Goal: Information Seeking & Learning: Learn about a topic

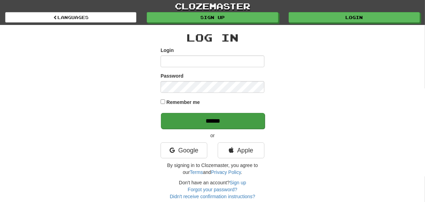
type input "********"
click at [196, 118] on input "******" at bounding box center [213, 121] width 104 height 16
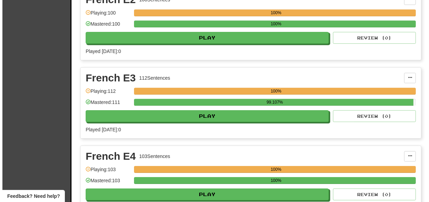
scroll to position [6565, 0]
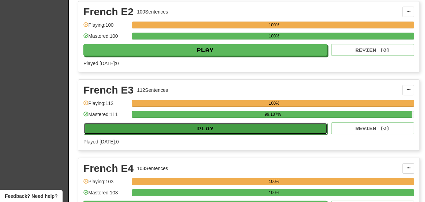
click at [207, 122] on button "Play" at bounding box center [205, 128] width 243 height 12
select select "***"
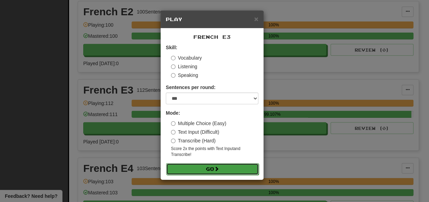
click at [212, 169] on button "Go" at bounding box center [212, 169] width 93 height 12
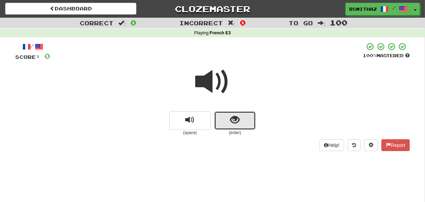
click at [237, 124] on span "show sentence" at bounding box center [234, 119] width 9 height 9
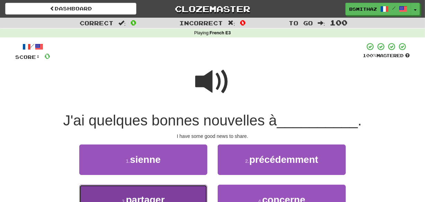
click at [196, 192] on button "3 . partager" at bounding box center [143, 199] width 128 height 30
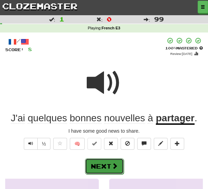
click at [114, 167] on span at bounding box center [115, 166] width 6 height 6
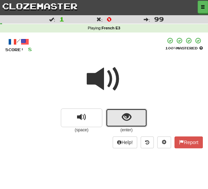
click at [123, 118] on span "show sentence" at bounding box center [126, 117] width 9 height 9
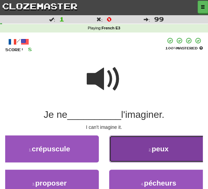
click at [151, 148] on small "2 ." at bounding box center [150, 150] width 3 height 4
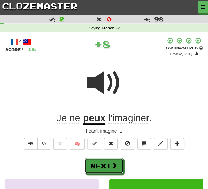
drag, startPoint x: 100, startPoint y: 167, endPoint x: 120, endPoint y: 160, distance: 20.4
click at [101, 167] on button "Next" at bounding box center [104, 166] width 39 height 16
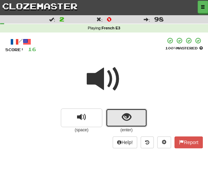
click at [130, 113] on span "show sentence" at bounding box center [126, 117] width 9 height 9
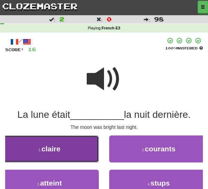
click at [71, 145] on button "1 . claire" at bounding box center [49, 149] width 99 height 27
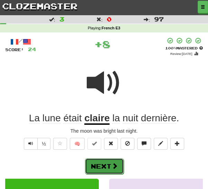
click at [106, 165] on button "Next" at bounding box center [104, 166] width 39 height 16
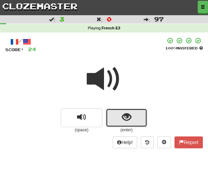
click at [120, 115] on button "show sentence" at bounding box center [126, 118] width 41 height 19
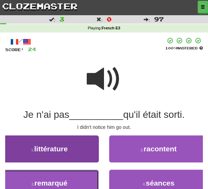
click at [71, 180] on button "3 . remarqué" at bounding box center [49, 183] width 99 height 27
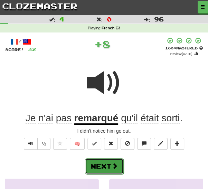
click at [93, 171] on button "Next" at bounding box center [104, 166] width 39 height 16
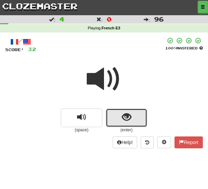
click at [126, 114] on span "show sentence" at bounding box center [126, 117] width 9 height 9
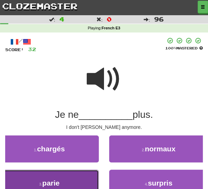
click at [63, 183] on button "3 . parie" at bounding box center [49, 183] width 99 height 27
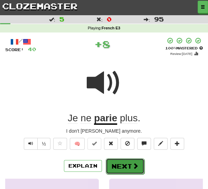
click at [123, 168] on button "Next" at bounding box center [125, 166] width 39 height 16
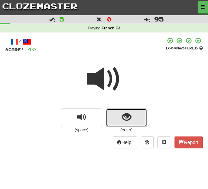
click at [124, 109] on button "show sentence" at bounding box center [126, 118] width 41 height 19
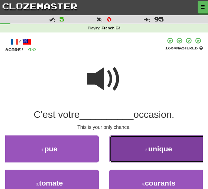
click at [130, 152] on button "2 . unique" at bounding box center [158, 149] width 99 height 27
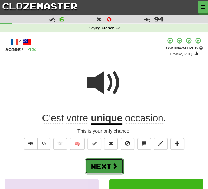
click at [114, 161] on button "Next" at bounding box center [104, 166] width 39 height 16
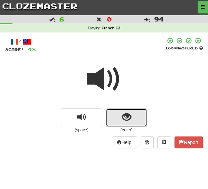
click at [119, 118] on button "show sentence" at bounding box center [126, 118] width 41 height 19
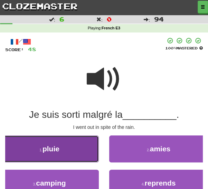
click at [49, 153] on button "1 . pluie" at bounding box center [49, 149] width 99 height 27
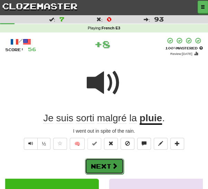
click at [103, 161] on button "Next" at bounding box center [104, 166] width 39 height 16
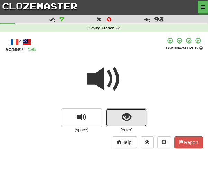
click at [124, 118] on span "show sentence" at bounding box center [126, 117] width 9 height 9
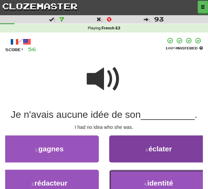
click at [156, 181] on span "identité" at bounding box center [160, 183] width 26 height 8
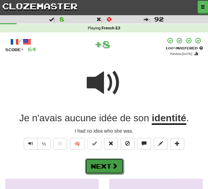
click at [109, 167] on button "Next" at bounding box center [104, 166] width 39 height 16
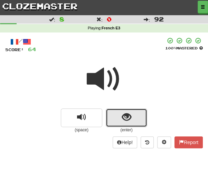
click at [116, 115] on button "show sentence" at bounding box center [126, 118] width 41 height 19
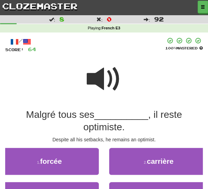
scroll to position [12, 0]
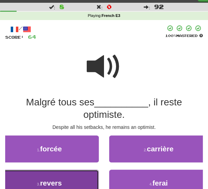
click at [58, 181] on span "revers" at bounding box center [51, 183] width 22 height 8
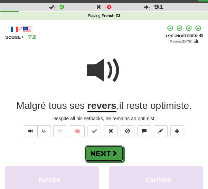
drag, startPoint x: 110, startPoint y: 152, endPoint x: 121, endPoint y: 152, distance: 10.7
click at [111, 152] on button "Next" at bounding box center [104, 154] width 39 height 16
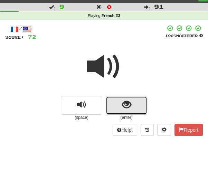
click at [135, 102] on button "show sentence" at bounding box center [126, 105] width 41 height 19
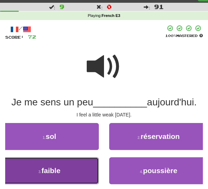
click at [83, 170] on button "3 . faible" at bounding box center [49, 170] width 99 height 27
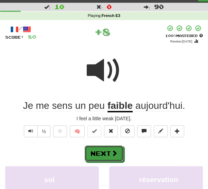
drag, startPoint x: 111, startPoint y: 152, endPoint x: 112, endPoint y: 148, distance: 3.7
click at [111, 152] on button "Next" at bounding box center [104, 154] width 39 height 16
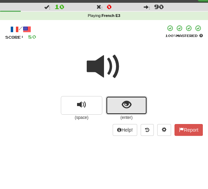
click at [121, 105] on button "show sentence" at bounding box center [126, 105] width 41 height 19
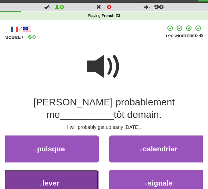
drag, startPoint x: 56, startPoint y: 177, endPoint x: 64, endPoint y: 175, distance: 8.2
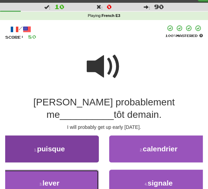
click at [56, 177] on button "3 . lever" at bounding box center [49, 183] width 99 height 27
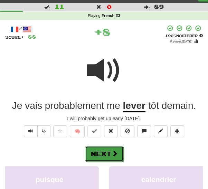
click at [102, 155] on button "Next" at bounding box center [104, 154] width 39 height 16
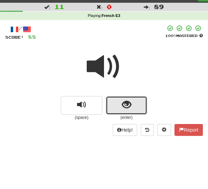
click at [124, 104] on span "show sentence" at bounding box center [126, 104] width 9 height 9
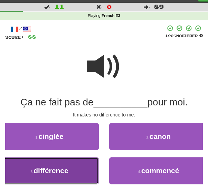
click at [40, 170] on span "différence" at bounding box center [51, 171] width 35 height 8
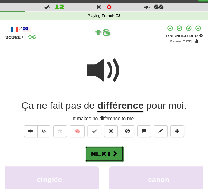
click at [102, 152] on button "Next" at bounding box center [104, 154] width 39 height 16
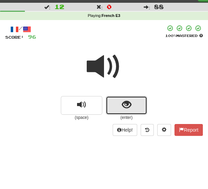
click at [113, 107] on button "show sentence" at bounding box center [126, 105] width 41 height 19
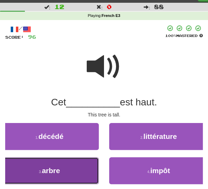
click at [59, 169] on span "arbre" at bounding box center [51, 171] width 18 height 8
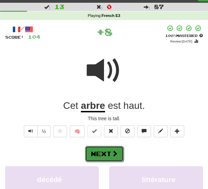
click at [103, 152] on button "Next" at bounding box center [104, 154] width 39 height 16
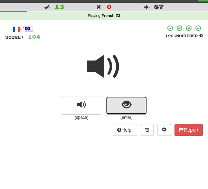
click at [115, 105] on button "show sentence" at bounding box center [126, 105] width 41 height 19
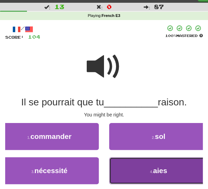
click at [155, 170] on span "aies" at bounding box center [160, 171] width 14 height 8
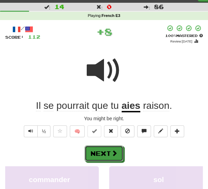
drag, startPoint x: 114, startPoint y: 148, endPoint x: 123, endPoint y: 136, distance: 15.4
click at [114, 148] on button "Next" at bounding box center [104, 154] width 39 height 16
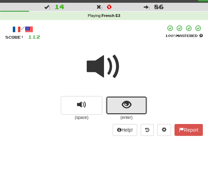
click at [121, 104] on button "show sentence" at bounding box center [126, 105] width 41 height 19
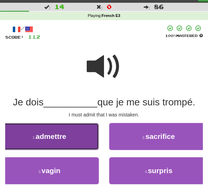
click at [63, 140] on span "admettre" at bounding box center [51, 136] width 31 height 8
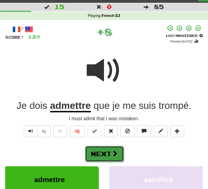
click at [100, 151] on button "Next" at bounding box center [104, 154] width 39 height 16
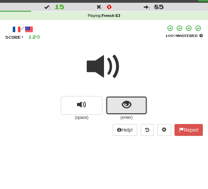
click at [112, 107] on button "show sentence" at bounding box center [126, 105] width 41 height 19
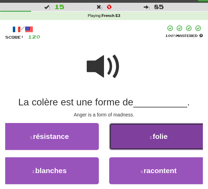
click at [147, 137] on button "2 . folie" at bounding box center [158, 136] width 99 height 27
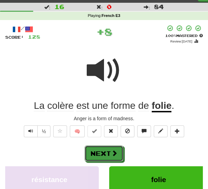
drag, startPoint x: 104, startPoint y: 155, endPoint x: 115, endPoint y: 146, distance: 13.8
click at [105, 154] on button "Next" at bounding box center [104, 154] width 39 height 16
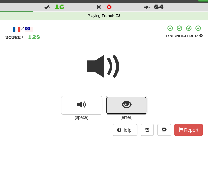
click at [123, 100] on span "show sentence" at bounding box center [126, 104] width 9 height 9
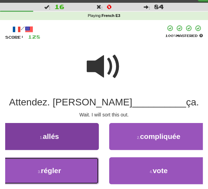
drag, startPoint x: 68, startPoint y: 169, endPoint x: 73, endPoint y: 166, distance: 5.3
click at [69, 169] on button "3 . régler" at bounding box center [49, 170] width 99 height 27
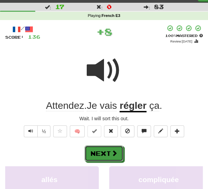
click at [96, 153] on button "Next" at bounding box center [104, 154] width 39 height 16
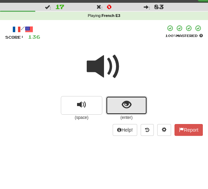
click at [112, 105] on button "show sentence" at bounding box center [126, 105] width 41 height 19
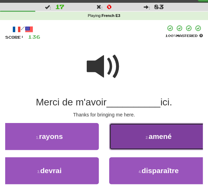
click at [128, 135] on button "2 . amené" at bounding box center [158, 136] width 99 height 27
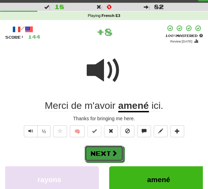
drag, startPoint x: 105, startPoint y: 150, endPoint x: 109, endPoint y: 145, distance: 6.6
click at [105, 149] on button "Next" at bounding box center [104, 154] width 39 height 16
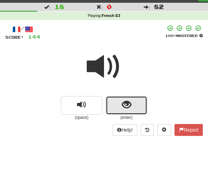
click at [121, 100] on button "show sentence" at bounding box center [126, 105] width 41 height 19
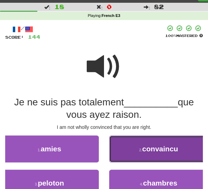
click at [124, 146] on button "2 . convaincu" at bounding box center [158, 149] width 99 height 27
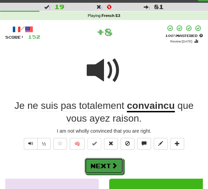
click at [99, 161] on button "Next" at bounding box center [104, 166] width 39 height 16
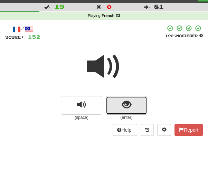
click at [125, 104] on span "show sentence" at bounding box center [126, 104] width 9 height 9
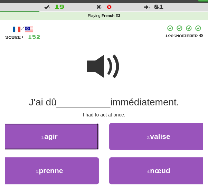
click at [63, 137] on button "1 . agir" at bounding box center [49, 136] width 99 height 27
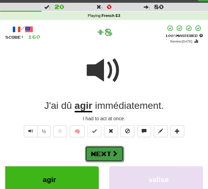
click at [104, 153] on button "Next" at bounding box center [104, 154] width 39 height 16
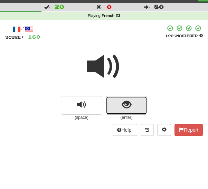
click at [110, 106] on button "show sentence" at bounding box center [126, 105] width 41 height 19
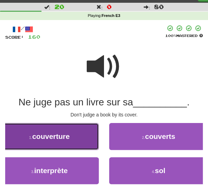
click at [74, 135] on button "1 . couverture" at bounding box center [49, 136] width 99 height 27
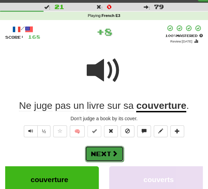
click at [113, 152] on span at bounding box center [115, 153] width 6 height 6
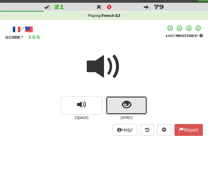
click at [112, 104] on button "show sentence" at bounding box center [126, 105] width 41 height 19
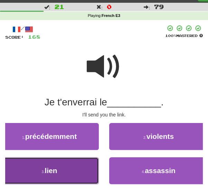
click at [64, 167] on button "3 . lien" at bounding box center [49, 170] width 99 height 27
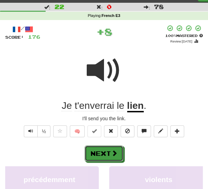
click at [100, 154] on button "Next" at bounding box center [104, 154] width 39 height 16
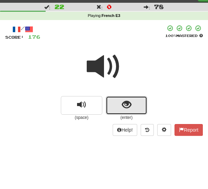
click at [115, 107] on button "show sentence" at bounding box center [126, 105] width 41 height 19
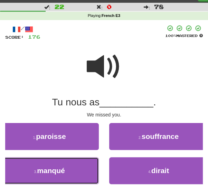
drag, startPoint x: 70, startPoint y: 166, endPoint x: 81, endPoint y: 161, distance: 11.8
click at [70, 166] on button "3 . manqué" at bounding box center [49, 170] width 99 height 27
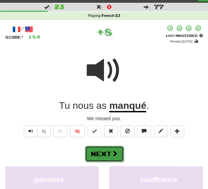
click at [96, 152] on button "Next" at bounding box center [104, 154] width 39 height 16
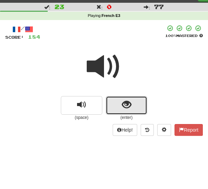
click at [113, 106] on button "show sentence" at bounding box center [126, 105] width 41 height 19
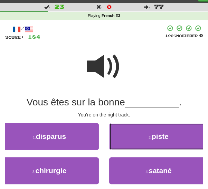
click at [126, 137] on button "2 . piste" at bounding box center [158, 136] width 99 height 27
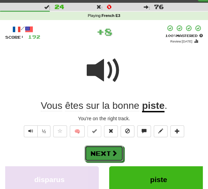
drag, startPoint x: 96, startPoint y: 155, endPoint x: 114, endPoint y: 143, distance: 20.7
click at [97, 153] on button "Next" at bounding box center [104, 154] width 39 height 16
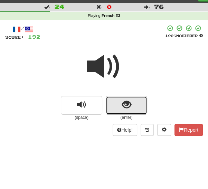
click at [115, 103] on button "show sentence" at bounding box center [126, 105] width 41 height 19
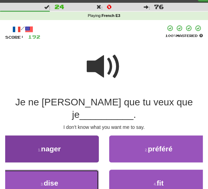
drag, startPoint x: 58, startPoint y: 169, endPoint x: 67, endPoint y: 169, distance: 8.7
click at [59, 170] on button "3 . dise" at bounding box center [49, 183] width 99 height 27
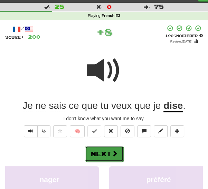
click at [104, 152] on button "Next" at bounding box center [104, 154] width 39 height 16
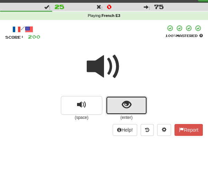
click at [115, 103] on button "show sentence" at bounding box center [126, 105] width 41 height 19
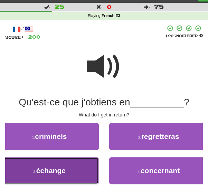
click at [69, 167] on button "3 . échange" at bounding box center [49, 170] width 99 height 27
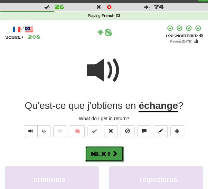
click at [107, 152] on button "Next" at bounding box center [104, 154] width 39 height 16
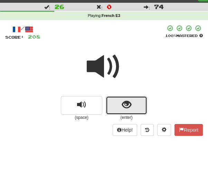
click at [117, 105] on button "show sentence" at bounding box center [126, 105] width 41 height 19
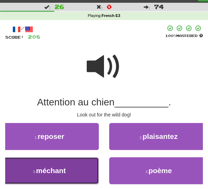
click at [73, 172] on button "3 . méchant" at bounding box center [49, 170] width 99 height 27
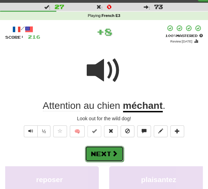
click at [113, 150] on span at bounding box center [115, 153] width 6 height 6
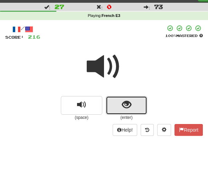
click at [112, 104] on button "show sentence" at bounding box center [126, 105] width 41 height 19
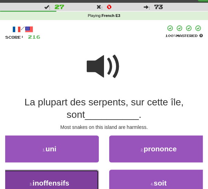
click at [71, 185] on button "3 . inoffensifs" at bounding box center [49, 183] width 99 height 27
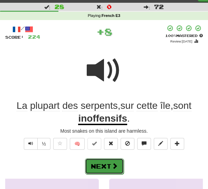
click at [107, 166] on button "Next" at bounding box center [104, 166] width 39 height 16
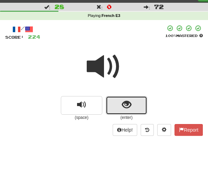
click at [112, 99] on button "show sentence" at bounding box center [126, 105] width 41 height 19
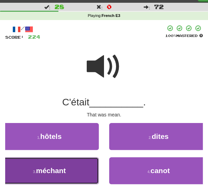
click at [55, 173] on span "méchant" at bounding box center [51, 171] width 30 height 8
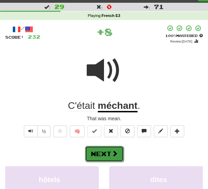
click at [92, 152] on button "Next" at bounding box center [104, 154] width 39 height 16
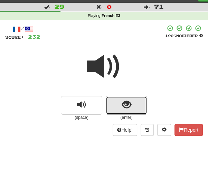
click at [109, 105] on button "show sentence" at bounding box center [126, 105] width 41 height 19
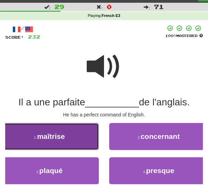
click at [76, 144] on button "1 . maîtrise" at bounding box center [49, 136] width 99 height 27
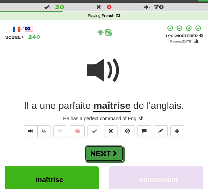
click at [106, 152] on button "Next" at bounding box center [104, 154] width 39 height 16
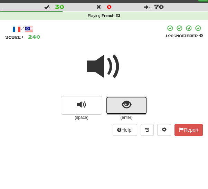
click at [118, 103] on button "show sentence" at bounding box center [126, 105] width 41 height 19
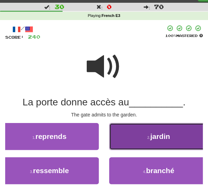
click at [149, 133] on button "2 . jardin" at bounding box center [158, 136] width 99 height 27
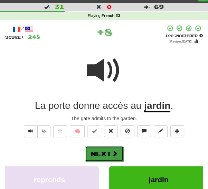
drag, startPoint x: 104, startPoint y: 150, endPoint x: 114, endPoint y: 145, distance: 11.3
click at [104, 150] on button "Next" at bounding box center [104, 154] width 39 height 16
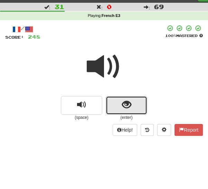
click at [114, 100] on button "show sentence" at bounding box center [126, 105] width 41 height 19
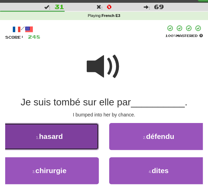
click at [63, 139] on button "1 . hasard" at bounding box center [49, 136] width 99 height 27
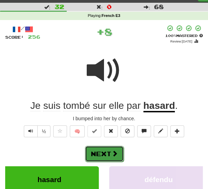
click at [97, 150] on button "Next" at bounding box center [104, 154] width 39 height 16
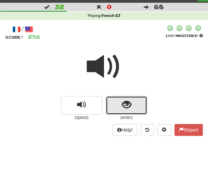
click at [114, 106] on button "show sentence" at bounding box center [126, 105] width 41 height 19
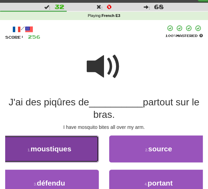
click at [63, 149] on span "moustiques" at bounding box center [50, 149] width 41 height 8
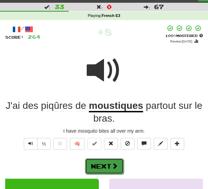
click at [112, 164] on span at bounding box center [115, 166] width 6 height 6
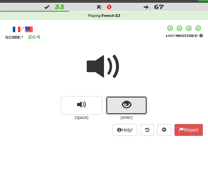
click at [118, 106] on button "show sentence" at bounding box center [126, 105] width 41 height 19
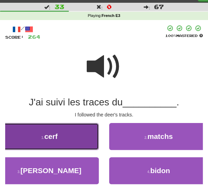
click at [62, 138] on button "1 . cerf" at bounding box center [49, 136] width 99 height 27
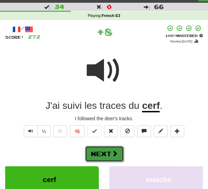
click at [107, 156] on button "Next" at bounding box center [104, 154] width 39 height 16
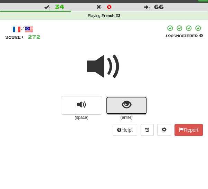
click at [113, 105] on button "show sentence" at bounding box center [126, 105] width 41 height 19
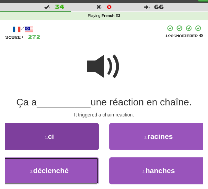
click at [78, 170] on button "3 . déclenché" at bounding box center [49, 170] width 99 height 27
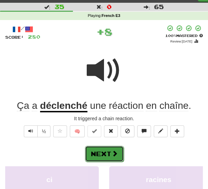
click at [97, 154] on button "Next" at bounding box center [104, 154] width 39 height 16
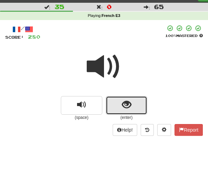
click at [111, 103] on button "show sentence" at bounding box center [126, 105] width 41 height 19
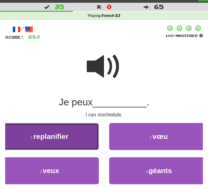
click at [75, 138] on button "1 . replanifier" at bounding box center [49, 136] width 99 height 27
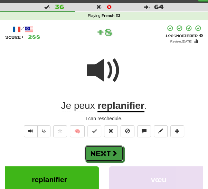
click at [105, 150] on button "Next" at bounding box center [104, 154] width 39 height 16
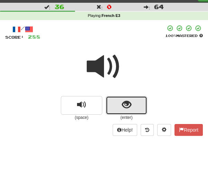
click at [113, 101] on button "show sentence" at bounding box center [126, 105] width 41 height 19
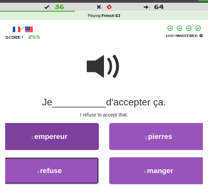
click at [80, 169] on button "3 . refuse" at bounding box center [49, 170] width 99 height 27
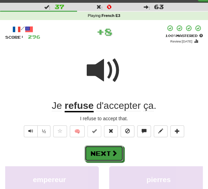
click at [107, 156] on button "Next" at bounding box center [104, 154] width 39 height 16
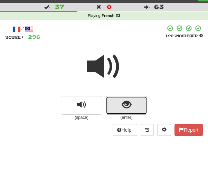
click at [119, 104] on button "show sentence" at bounding box center [126, 105] width 41 height 19
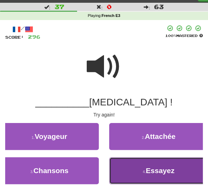
click at [118, 167] on button "4 . Essayez" at bounding box center [158, 170] width 99 height 27
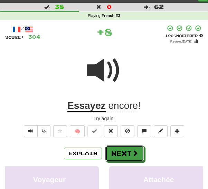
click at [106, 156] on button "Next" at bounding box center [124, 154] width 39 height 16
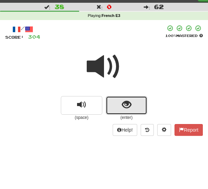
click at [120, 104] on button "show sentence" at bounding box center [126, 105] width 41 height 19
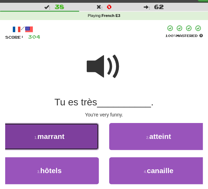
click at [77, 138] on button "1 . marrant" at bounding box center [49, 136] width 99 height 27
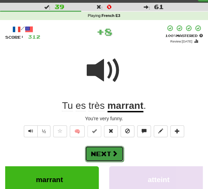
click at [104, 155] on button "Next" at bounding box center [104, 154] width 39 height 16
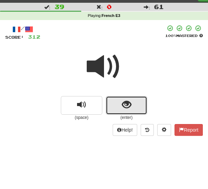
click at [115, 107] on button "show sentence" at bounding box center [126, 105] width 41 height 19
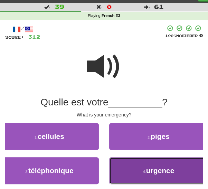
click at [135, 171] on button "4 . urgence" at bounding box center [158, 170] width 99 height 27
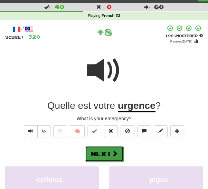
click at [113, 157] on button "Next" at bounding box center [104, 154] width 39 height 16
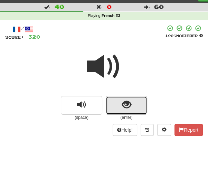
click at [115, 104] on button "show sentence" at bounding box center [126, 105] width 41 height 19
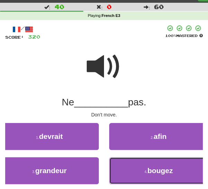
click at [124, 164] on button "4 . bougez" at bounding box center [158, 170] width 99 height 27
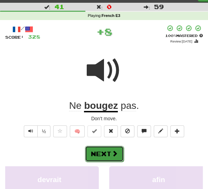
click at [114, 152] on span at bounding box center [115, 153] width 6 height 6
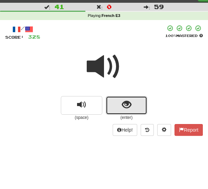
click at [119, 104] on button "show sentence" at bounding box center [126, 105] width 41 height 19
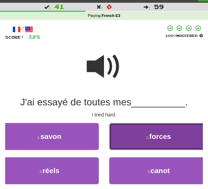
click at [133, 135] on button "2 . forces" at bounding box center [158, 136] width 99 height 27
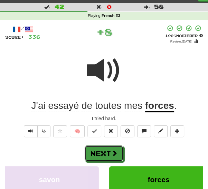
drag, startPoint x: 100, startPoint y: 152, endPoint x: 109, endPoint y: 140, distance: 14.7
click at [101, 152] on button "Next" at bounding box center [104, 154] width 39 height 16
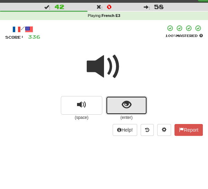
click at [118, 104] on button "show sentence" at bounding box center [126, 105] width 41 height 19
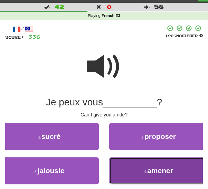
click at [123, 170] on button "4 . amener" at bounding box center [158, 170] width 99 height 27
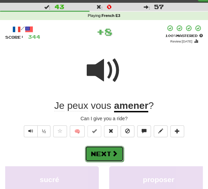
click at [105, 156] on button "Next" at bounding box center [104, 154] width 39 height 16
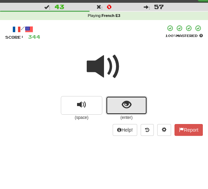
click at [123, 100] on span "show sentence" at bounding box center [126, 104] width 9 height 9
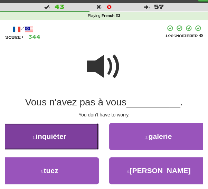
click at [74, 138] on button "1 . inquiéter" at bounding box center [49, 136] width 99 height 27
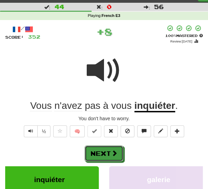
click at [105, 150] on button "Next" at bounding box center [104, 154] width 39 height 16
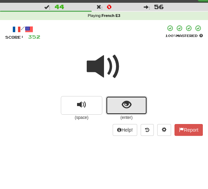
click at [118, 102] on button "show sentence" at bounding box center [126, 105] width 41 height 19
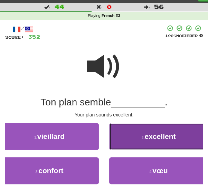
click at [125, 137] on button "2 . excellent" at bounding box center [158, 136] width 99 height 27
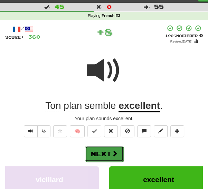
click at [107, 154] on button "Next" at bounding box center [104, 154] width 39 height 16
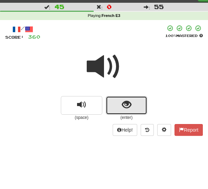
click at [118, 106] on button "show sentence" at bounding box center [126, 105] width 41 height 19
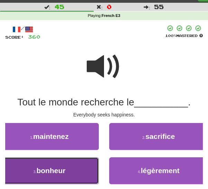
click at [82, 163] on button "3 . bonheur" at bounding box center [49, 170] width 99 height 27
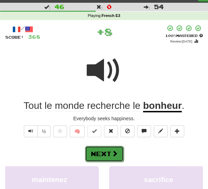
click at [104, 147] on button "Next" at bounding box center [104, 154] width 39 height 16
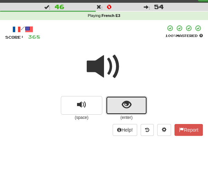
click at [118, 108] on button "show sentence" at bounding box center [126, 105] width 41 height 19
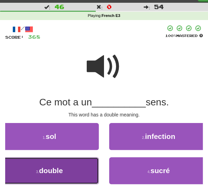
click at [78, 165] on button "3 . double" at bounding box center [49, 170] width 99 height 27
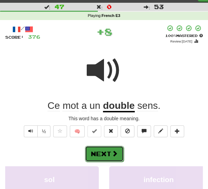
click at [103, 151] on button "Next" at bounding box center [104, 154] width 39 height 16
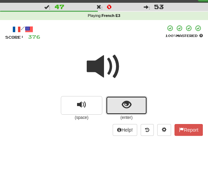
click at [125, 98] on button "show sentence" at bounding box center [126, 105] width 41 height 19
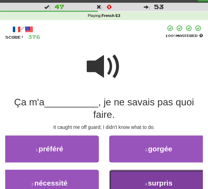
click at [114, 176] on button "4 . surpris" at bounding box center [158, 183] width 99 height 27
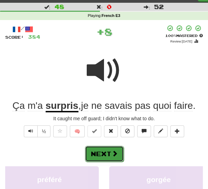
click at [107, 156] on button "Next" at bounding box center [104, 154] width 39 height 16
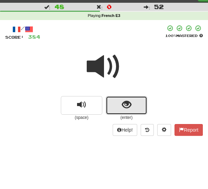
click at [117, 107] on button "show sentence" at bounding box center [126, 105] width 41 height 19
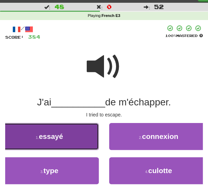
click at [85, 139] on button "1 . essayé" at bounding box center [49, 136] width 99 height 27
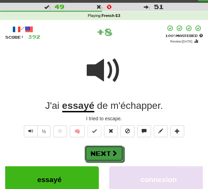
click at [102, 153] on button "Next" at bounding box center [104, 154] width 39 height 16
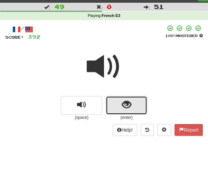
click at [123, 103] on span "show sentence" at bounding box center [126, 104] width 9 height 9
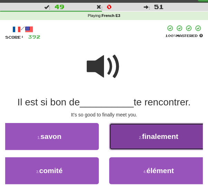
click at [121, 132] on button "2 . finalement" at bounding box center [158, 136] width 99 height 27
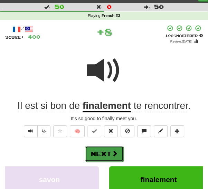
click at [105, 151] on button "Next" at bounding box center [104, 154] width 39 height 16
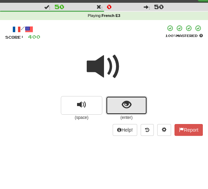
click at [113, 106] on button "show sentence" at bounding box center [126, 105] width 41 height 19
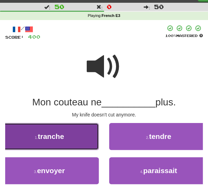
click at [82, 137] on button "1 . tranche" at bounding box center [49, 136] width 99 height 27
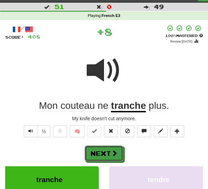
click at [103, 148] on button "Next" at bounding box center [104, 154] width 39 height 16
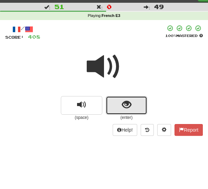
click at [131, 108] on button "show sentence" at bounding box center [126, 105] width 41 height 19
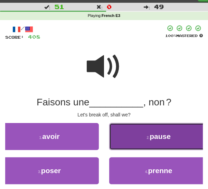
click at [166, 142] on button "2 . pause" at bounding box center [158, 136] width 99 height 27
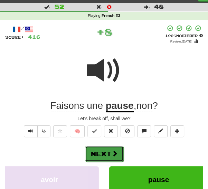
click at [118, 155] on button "Next" at bounding box center [104, 154] width 39 height 16
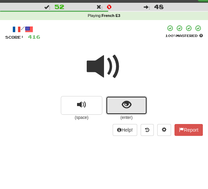
click at [123, 108] on span "show sentence" at bounding box center [126, 104] width 9 height 9
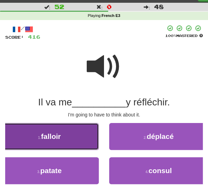
click at [77, 138] on button "1 . falloir" at bounding box center [49, 136] width 99 height 27
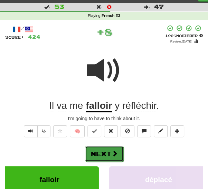
click at [115, 152] on span at bounding box center [115, 153] width 6 height 6
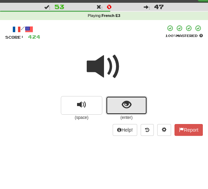
click at [132, 100] on button "show sentence" at bounding box center [126, 105] width 41 height 19
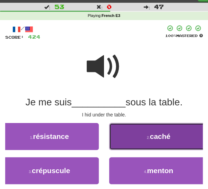
click at [149, 138] on small "2 ." at bounding box center [148, 138] width 3 height 4
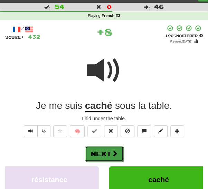
click at [106, 155] on button "Next" at bounding box center [104, 154] width 39 height 16
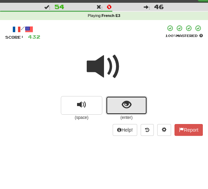
click at [127, 106] on span "show sentence" at bounding box center [126, 104] width 9 height 9
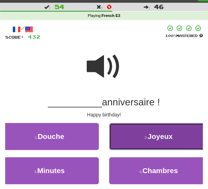
click at [138, 144] on button "2 . Joyeux" at bounding box center [158, 136] width 99 height 27
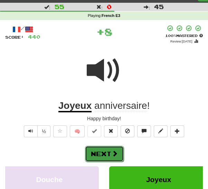
click at [107, 156] on button "Next" at bounding box center [104, 154] width 39 height 16
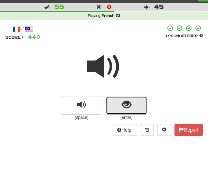
click at [126, 110] on span "show sentence" at bounding box center [126, 104] width 9 height 9
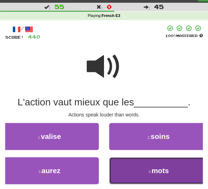
click at [147, 176] on button "4 . mots" at bounding box center [158, 170] width 99 height 27
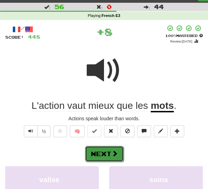
click at [115, 158] on button "Next" at bounding box center [104, 154] width 39 height 16
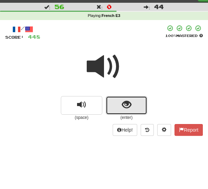
click at [131, 111] on button "show sentence" at bounding box center [126, 105] width 41 height 19
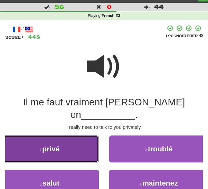
click at [81, 141] on button "1 . privé" at bounding box center [49, 149] width 99 height 27
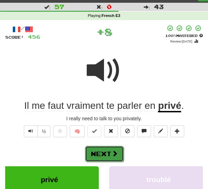
click at [118, 155] on button "Next" at bounding box center [104, 154] width 39 height 16
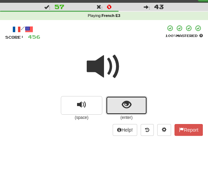
click at [134, 104] on button "show sentence" at bounding box center [126, 105] width 41 height 19
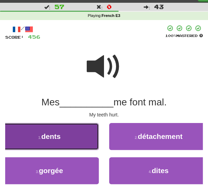
click at [88, 138] on button "1 . dents" at bounding box center [49, 136] width 99 height 27
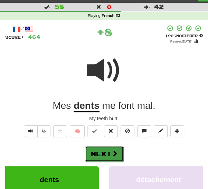
click at [113, 155] on span at bounding box center [115, 153] width 6 height 6
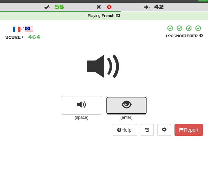
click at [127, 107] on span "show sentence" at bounding box center [126, 104] width 9 height 9
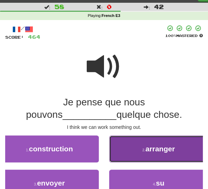
click at [142, 152] on button "2 . arranger" at bounding box center [158, 149] width 99 height 27
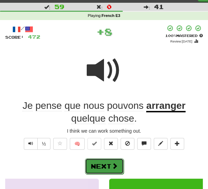
click at [113, 168] on span at bounding box center [115, 166] width 6 height 6
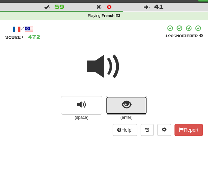
click at [124, 106] on span "show sentence" at bounding box center [126, 104] width 9 height 9
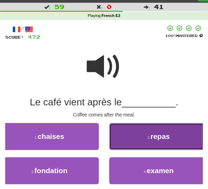
click at [149, 142] on button "2 . repas" at bounding box center [158, 136] width 99 height 27
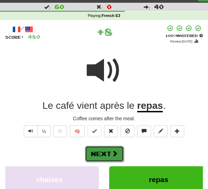
click at [117, 155] on span at bounding box center [115, 153] width 6 height 6
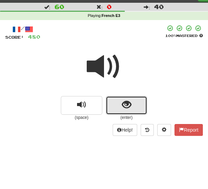
click at [131, 107] on button "show sentence" at bounding box center [126, 105] width 41 height 19
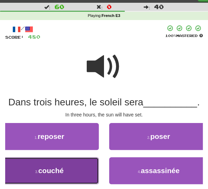
click at [85, 174] on button "3 . couché" at bounding box center [49, 170] width 99 height 27
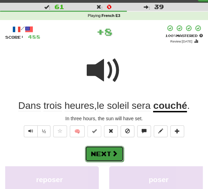
click at [112, 155] on span at bounding box center [115, 153] width 6 height 6
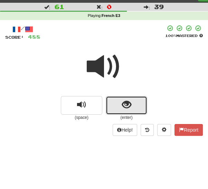
click at [130, 111] on button "show sentence" at bounding box center [126, 105] width 41 height 19
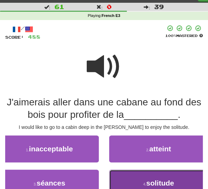
click at [152, 185] on span "solitude" at bounding box center [160, 183] width 28 height 8
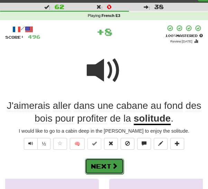
click at [116, 167] on span at bounding box center [115, 166] width 6 height 6
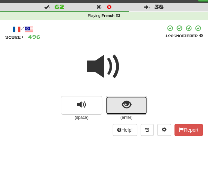
click at [131, 104] on span "show sentence" at bounding box center [126, 104] width 9 height 9
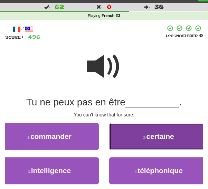
click at [151, 143] on button "2 . certaine" at bounding box center [158, 136] width 99 height 27
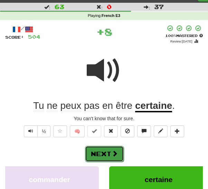
click at [115, 156] on button "Next" at bounding box center [104, 154] width 39 height 16
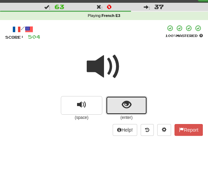
click at [133, 106] on button "show sentence" at bounding box center [126, 105] width 41 height 19
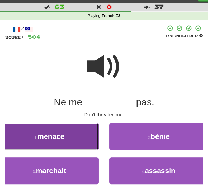
click at [96, 143] on button "1 . menace" at bounding box center [49, 136] width 99 height 27
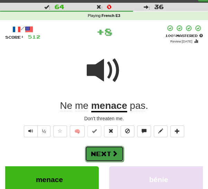
click at [121, 155] on button "Next" at bounding box center [104, 154] width 39 height 16
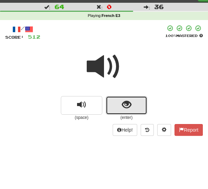
click at [128, 110] on span "show sentence" at bounding box center [126, 104] width 9 height 9
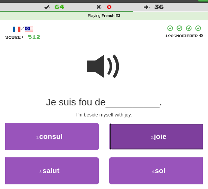
click at [142, 142] on button "2 . joie" at bounding box center [158, 136] width 99 height 27
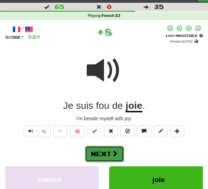
click at [114, 158] on button "Next" at bounding box center [104, 154] width 39 height 16
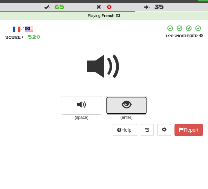
click at [130, 112] on button "show sentence" at bounding box center [126, 105] width 41 height 19
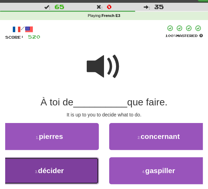
click at [85, 178] on button "3 . décider" at bounding box center [49, 170] width 99 height 27
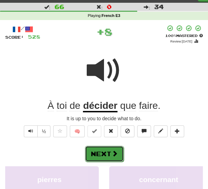
click at [112, 155] on span at bounding box center [115, 153] width 6 height 6
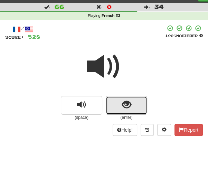
click at [127, 108] on span "show sentence" at bounding box center [126, 104] width 9 height 9
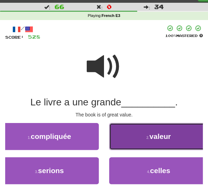
click at [156, 142] on button "2 . valeur" at bounding box center [158, 136] width 99 height 27
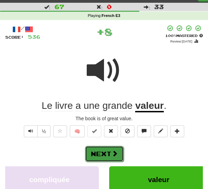
click at [118, 158] on button "Next" at bounding box center [104, 154] width 39 height 16
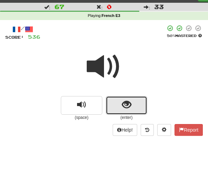
click at [130, 106] on span "show sentence" at bounding box center [126, 104] width 9 height 9
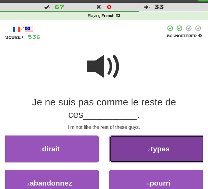
click at [148, 152] on button "2 . types" at bounding box center [158, 149] width 99 height 27
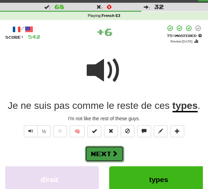
click at [112, 155] on span at bounding box center [115, 153] width 6 height 6
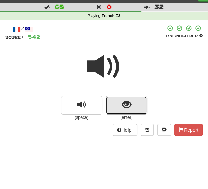
click at [128, 108] on span "show sentence" at bounding box center [126, 104] width 9 height 9
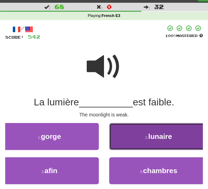
click at [145, 143] on button "2 . lunaire" at bounding box center [158, 136] width 99 height 27
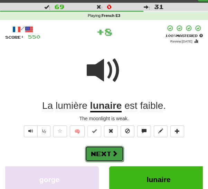
click at [111, 160] on button "Next" at bounding box center [104, 154] width 39 height 16
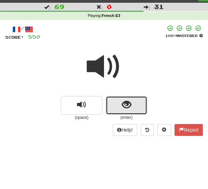
click at [125, 108] on span "show sentence" at bounding box center [126, 104] width 9 height 9
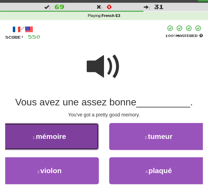
click at [88, 138] on button "1 . mémoire" at bounding box center [49, 136] width 99 height 27
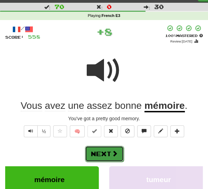
click at [115, 155] on span at bounding box center [115, 153] width 6 height 6
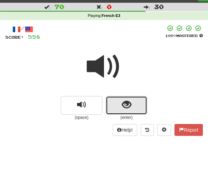
click at [124, 106] on span "show sentence" at bounding box center [126, 104] width 9 height 9
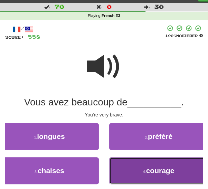
click at [136, 176] on button "4 . courage" at bounding box center [158, 170] width 99 height 27
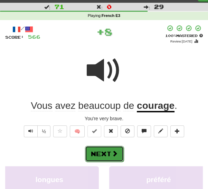
click at [117, 155] on span at bounding box center [115, 153] width 6 height 6
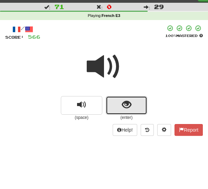
click at [129, 104] on span "show sentence" at bounding box center [126, 104] width 9 height 9
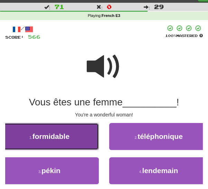
click at [89, 143] on button "1 . formidable" at bounding box center [49, 136] width 99 height 27
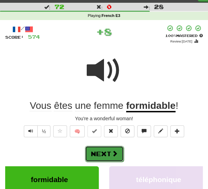
click at [118, 157] on button "Next" at bounding box center [104, 154] width 39 height 16
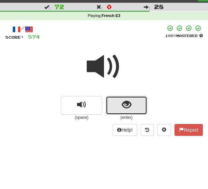
click at [131, 105] on button "show sentence" at bounding box center [126, 105] width 41 height 19
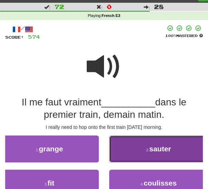
click at [142, 152] on button "2 . sauter" at bounding box center [158, 149] width 99 height 27
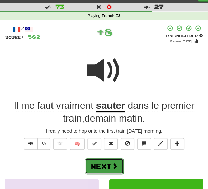
click at [110, 168] on button "Next" at bounding box center [104, 166] width 39 height 16
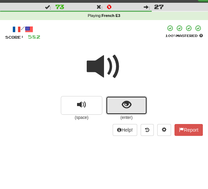
click at [124, 110] on span "show sentence" at bounding box center [126, 104] width 9 height 9
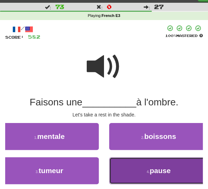
click at [145, 175] on button "4 . pause" at bounding box center [158, 170] width 99 height 27
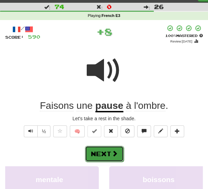
click at [118, 154] on button "Next" at bounding box center [104, 154] width 39 height 16
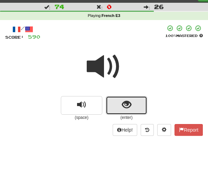
click at [130, 111] on button "show sentence" at bounding box center [126, 105] width 41 height 19
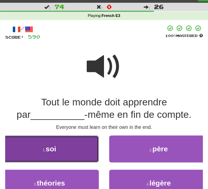
click at [83, 150] on button "1 . soi" at bounding box center [49, 149] width 99 height 27
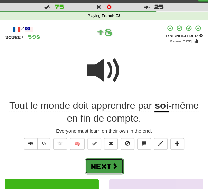
click at [116, 169] on button "Next" at bounding box center [104, 166] width 39 height 16
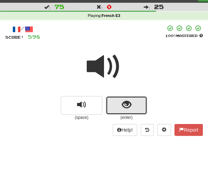
click at [126, 110] on button "show sentence" at bounding box center [126, 105] width 41 height 19
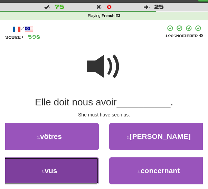
click at [87, 176] on button "3 . vus" at bounding box center [49, 170] width 99 height 27
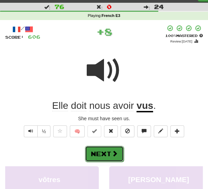
click at [112, 156] on span at bounding box center [115, 153] width 6 height 6
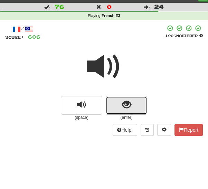
click at [132, 105] on button "show sentence" at bounding box center [126, 105] width 41 height 19
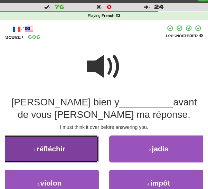
click at [89, 150] on button "1 . réfléchir" at bounding box center [49, 149] width 99 height 27
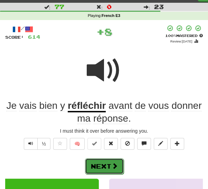
click at [115, 166] on span at bounding box center [115, 166] width 6 height 6
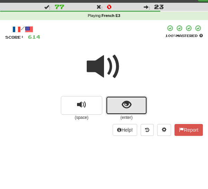
click at [131, 106] on button "show sentence" at bounding box center [126, 105] width 41 height 19
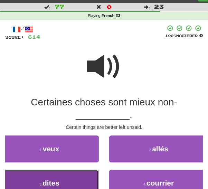
click at [88, 186] on button "3 . dites" at bounding box center [49, 183] width 99 height 27
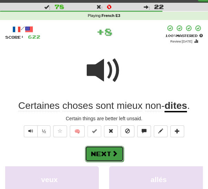
click at [114, 155] on span at bounding box center [115, 153] width 6 height 6
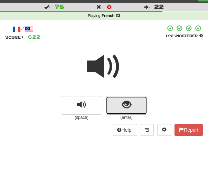
click at [131, 106] on button "show sentence" at bounding box center [126, 105] width 41 height 19
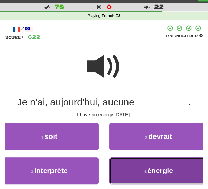
click at [146, 174] on button "4 . énergie" at bounding box center [158, 170] width 99 height 27
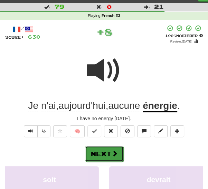
click at [114, 152] on span at bounding box center [115, 153] width 6 height 6
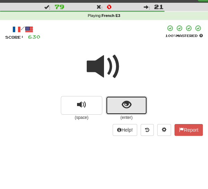
click at [124, 107] on span "show sentence" at bounding box center [126, 104] width 9 height 9
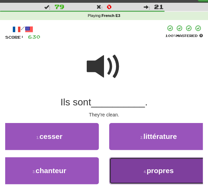
click at [142, 173] on button "4 . propres" at bounding box center [158, 170] width 99 height 27
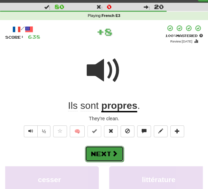
click at [115, 156] on span at bounding box center [115, 153] width 6 height 6
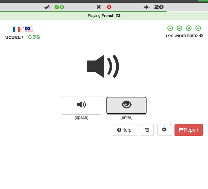
click at [132, 103] on button "show sentence" at bounding box center [126, 105] width 41 height 19
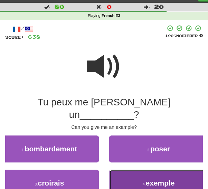
click at [135, 174] on button "4 . exemple" at bounding box center [158, 183] width 99 height 27
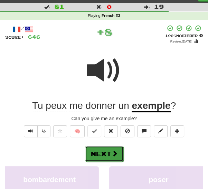
click at [118, 155] on button "Next" at bounding box center [104, 154] width 39 height 16
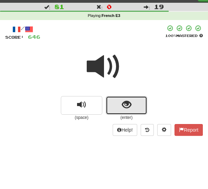
click at [128, 101] on span "show sentence" at bounding box center [126, 104] width 9 height 9
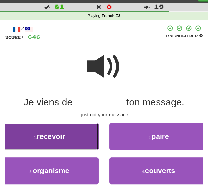
click at [83, 146] on button "1 . recevoir" at bounding box center [49, 136] width 99 height 27
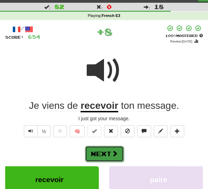
click at [118, 155] on button "Next" at bounding box center [104, 154] width 39 height 16
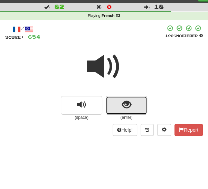
click at [124, 110] on span "show sentence" at bounding box center [126, 104] width 9 height 9
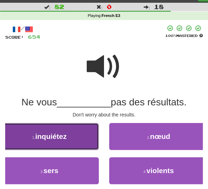
click at [82, 145] on button "1 . inquiétez" at bounding box center [49, 136] width 99 height 27
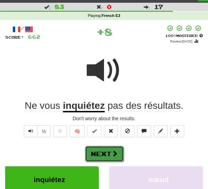
click at [114, 158] on button "Next" at bounding box center [104, 154] width 39 height 16
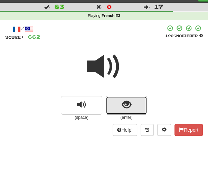
click at [123, 110] on span "show sentence" at bounding box center [126, 104] width 9 height 9
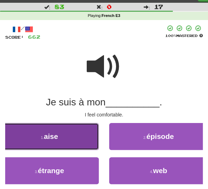
click at [90, 144] on button "1 . aise" at bounding box center [49, 136] width 99 height 27
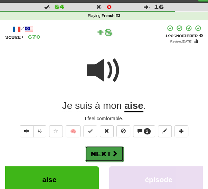
click at [114, 151] on span at bounding box center [115, 153] width 6 height 6
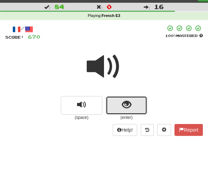
click at [127, 106] on span "show sentence" at bounding box center [126, 104] width 9 height 9
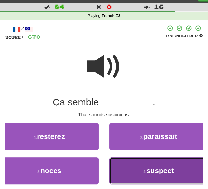
click at [138, 170] on button "4 . suspect" at bounding box center [158, 170] width 99 height 27
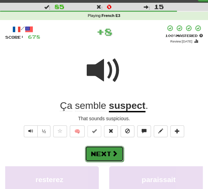
click at [114, 157] on button "Next" at bounding box center [104, 154] width 39 height 16
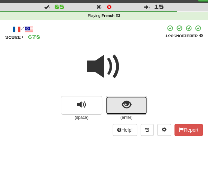
click at [129, 104] on span "show sentence" at bounding box center [126, 104] width 9 height 9
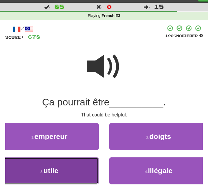
click at [90, 179] on button "3 . utile" at bounding box center [49, 170] width 99 height 27
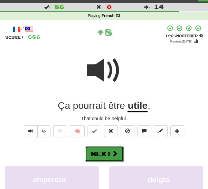
click at [117, 152] on span at bounding box center [115, 153] width 6 height 6
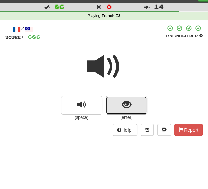
click at [133, 104] on button "show sentence" at bounding box center [126, 105] width 41 height 19
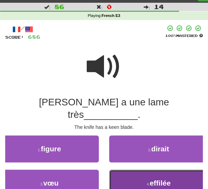
click at [141, 176] on button "4 . effilée" at bounding box center [158, 183] width 99 height 27
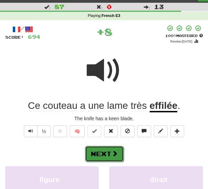
click at [117, 157] on button "Next" at bounding box center [104, 154] width 39 height 16
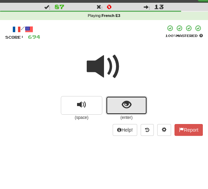
click at [128, 111] on button "show sentence" at bounding box center [126, 105] width 41 height 19
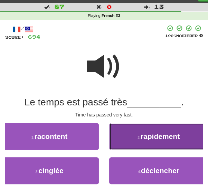
click at [140, 133] on button "2 . rapidement" at bounding box center [158, 136] width 99 height 27
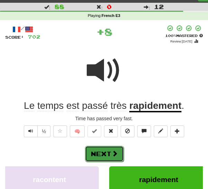
click at [112, 158] on button "Next" at bounding box center [104, 154] width 39 height 16
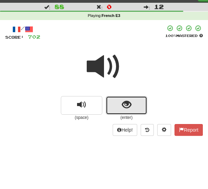
click at [130, 106] on span "show sentence" at bounding box center [126, 104] width 9 height 9
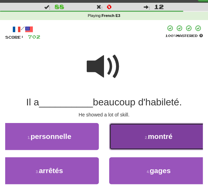
click at [145, 143] on button "2 . montré" at bounding box center [158, 136] width 99 height 27
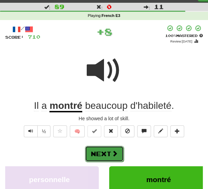
click at [110, 156] on button "Next" at bounding box center [104, 154] width 39 height 16
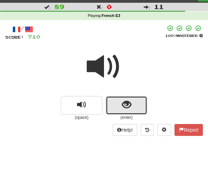
click at [123, 104] on span "show sentence" at bounding box center [126, 104] width 9 height 9
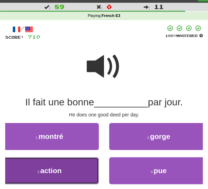
click at [89, 172] on button "3 . action" at bounding box center [49, 170] width 99 height 27
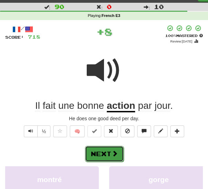
click at [114, 160] on button "Next" at bounding box center [104, 154] width 39 height 16
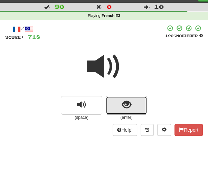
click at [126, 109] on span "show sentence" at bounding box center [126, 104] width 9 height 9
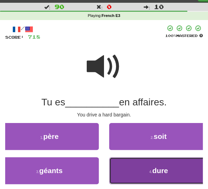
click at [138, 174] on button "4 . dure" at bounding box center [158, 170] width 99 height 27
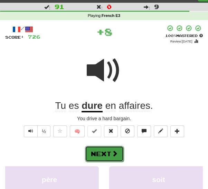
click at [117, 156] on span at bounding box center [115, 153] width 6 height 6
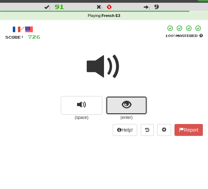
click at [131, 105] on span "show sentence" at bounding box center [126, 104] width 9 height 9
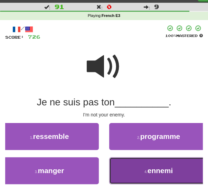
click at [141, 173] on button "4 . ennemi" at bounding box center [158, 170] width 99 height 27
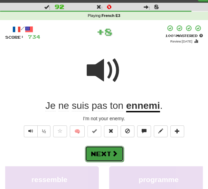
click at [117, 158] on button "Next" at bounding box center [104, 154] width 39 height 16
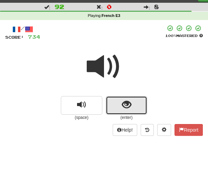
click at [124, 105] on span "show sentence" at bounding box center [126, 104] width 9 height 9
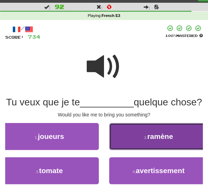
click at [142, 147] on button "2 . ramène" at bounding box center [158, 136] width 99 height 27
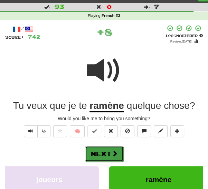
click at [110, 152] on button "Next" at bounding box center [104, 154] width 39 height 16
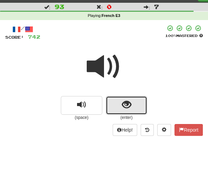
click at [130, 105] on span "show sentence" at bounding box center [126, 104] width 9 height 9
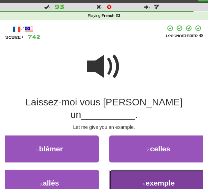
click at [142, 171] on button "4 . exemple" at bounding box center [158, 183] width 99 height 27
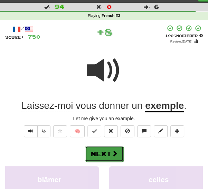
click at [111, 157] on button "Next" at bounding box center [104, 154] width 39 height 16
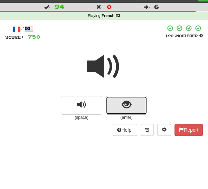
click at [125, 107] on span "show sentence" at bounding box center [126, 104] width 9 height 9
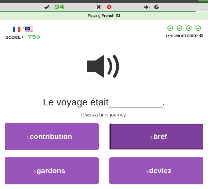
click at [141, 137] on button "2 . bref" at bounding box center [158, 136] width 99 height 27
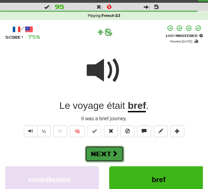
click at [115, 160] on button "Next" at bounding box center [104, 154] width 39 height 16
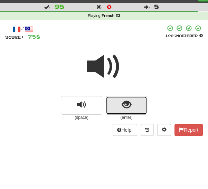
click at [120, 112] on button "show sentence" at bounding box center [126, 105] width 41 height 19
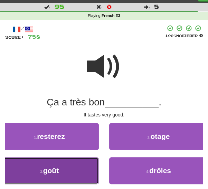
click at [82, 172] on button "3 . goût" at bounding box center [49, 170] width 99 height 27
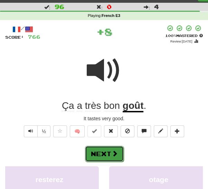
click at [111, 152] on button "Next" at bounding box center [104, 154] width 39 height 16
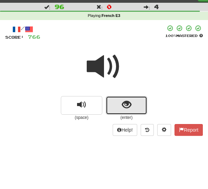
click at [128, 102] on span "show sentence" at bounding box center [126, 104] width 9 height 9
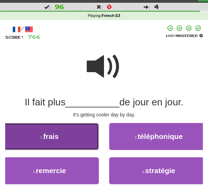
click at [78, 138] on button "1 . frais" at bounding box center [49, 136] width 99 height 27
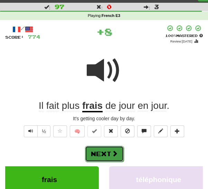
click at [114, 153] on span at bounding box center [115, 153] width 6 height 6
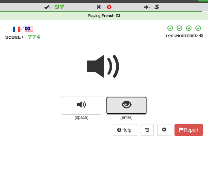
click at [130, 102] on span "show sentence" at bounding box center [126, 104] width 9 height 9
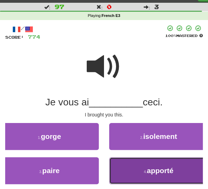
click at [146, 166] on button "4 . apporté" at bounding box center [158, 170] width 99 height 27
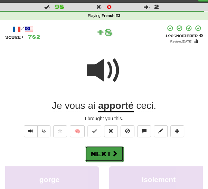
click at [117, 155] on span at bounding box center [115, 153] width 6 height 6
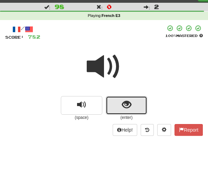
click at [130, 108] on span "show sentence" at bounding box center [126, 104] width 9 height 9
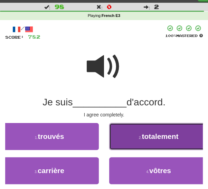
click at [150, 134] on span "totalement" at bounding box center [160, 136] width 37 height 8
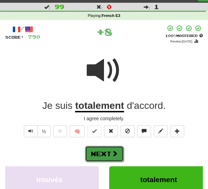
click at [116, 158] on button "Next" at bounding box center [104, 154] width 39 height 16
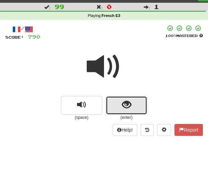
click at [127, 105] on span "show sentence" at bounding box center [126, 104] width 9 height 9
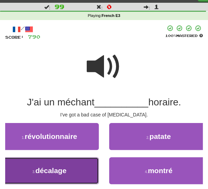
click at [83, 175] on button "3 . décalage" at bounding box center [49, 170] width 99 height 27
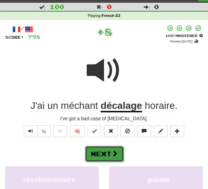
click at [112, 152] on span at bounding box center [115, 153] width 6 height 6
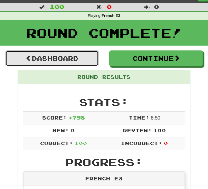
click at [83, 55] on link "Dashboard" at bounding box center [52, 58] width 94 height 16
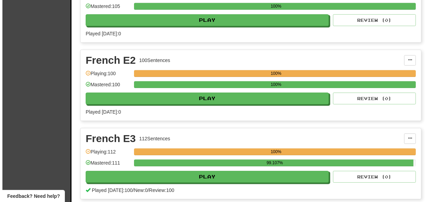
scroll to position [6476, 0]
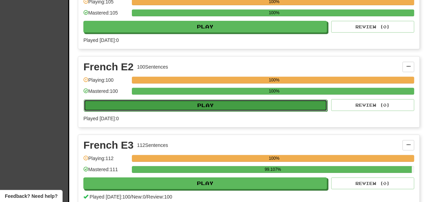
click at [294, 99] on button "Play" at bounding box center [205, 105] width 243 height 12
select select "***"
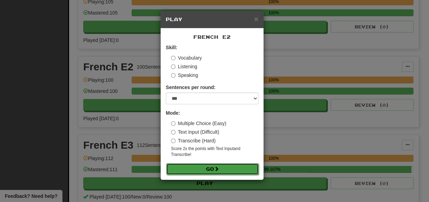
click at [212, 173] on button "Go" at bounding box center [212, 169] width 93 height 12
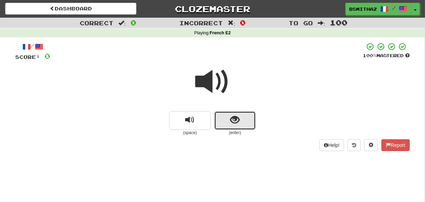
click at [228, 122] on button "show sentence" at bounding box center [234, 120] width 41 height 19
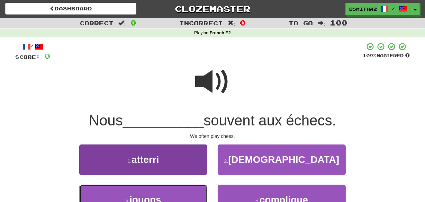
drag, startPoint x: 183, startPoint y: 191, endPoint x: 190, endPoint y: 186, distance: 8.2
click at [184, 190] on button "3 . jouons" at bounding box center [143, 199] width 128 height 30
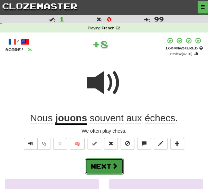
click at [106, 166] on button "Next" at bounding box center [104, 166] width 39 height 16
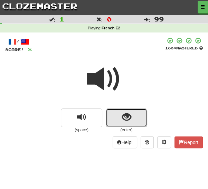
click at [115, 116] on button "show sentence" at bounding box center [126, 118] width 41 height 19
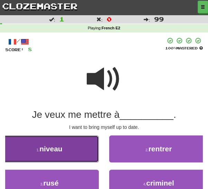
click at [80, 148] on button "1 . niveau" at bounding box center [49, 149] width 99 height 27
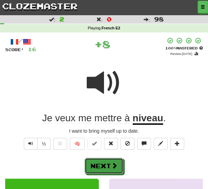
drag, startPoint x: 103, startPoint y: 160, endPoint x: 104, endPoint y: 155, distance: 5.6
click at [104, 160] on button "Next" at bounding box center [104, 166] width 39 height 16
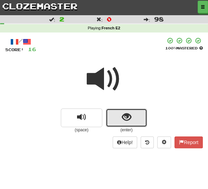
click at [132, 114] on button "show sentence" at bounding box center [126, 118] width 41 height 19
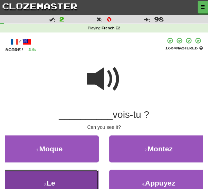
click at [79, 173] on button "3 . Le" at bounding box center [49, 183] width 99 height 27
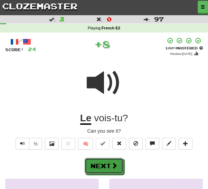
click at [105, 166] on button "Next" at bounding box center [104, 166] width 39 height 16
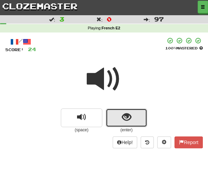
click at [123, 118] on span "show sentence" at bounding box center [126, 117] width 9 height 9
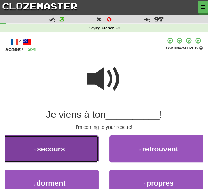
click at [49, 149] on span "secours" at bounding box center [51, 149] width 28 height 8
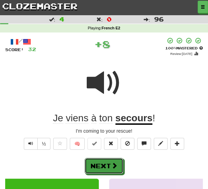
drag, startPoint x: 107, startPoint y: 164, endPoint x: 112, endPoint y: 159, distance: 7.1
click at [107, 163] on button "Next" at bounding box center [104, 166] width 39 height 16
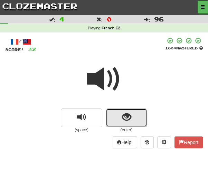
click at [118, 117] on button "show sentence" at bounding box center [126, 118] width 41 height 19
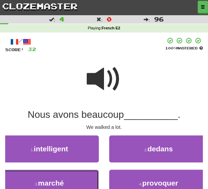
drag, startPoint x: 48, startPoint y: 176, endPoint x: 52, endPoint y: 174, distance: 3.9
click at [48, 175] on button "3 . marché" at bounding box center [49, 183] width 99 height 27
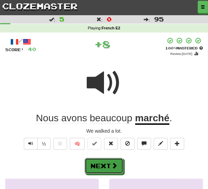
click at [93, 165] on button "Next" at bounding box center [104, 166] width 39 height 16
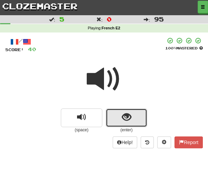
click at [128, 114] on span "show sentence" at bounding box center [126, 117] width 9 height 9
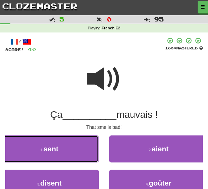
click at [84, 154] on button "1 . sent" at bounding box center [49, 149] width 99 height 27
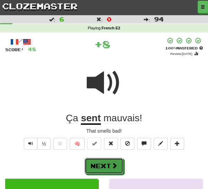
click at [102, 166] on button "Next" at bounding box center [104, 166] width 39 height 16
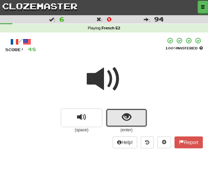
click at [122, 117] on span "show sentence" at bounding box center [126, 117] width 9 height 9
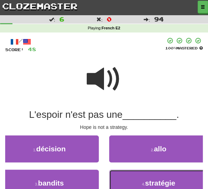
click at [126, 178] on button "4 . stratégie" at bounding box center [158, 183] width 99 height 27
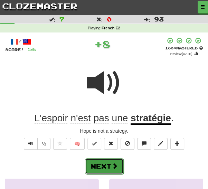
click at [110, 164] on button "Next" at bounding box center [104, 166] width 39 height 16
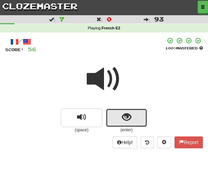
click at [112, 119] on button "show sentence" at bounding box center [126, 118] width 41 height 19
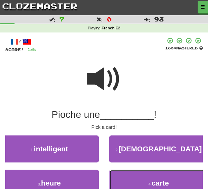
click at [119, 174] on button "4 . carte" at bounding box center [158, 183] width 99 height 27
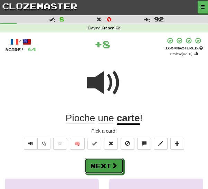
click at [109, 163] on button "Next" at bounding box center [104, 166] width 39 height 16
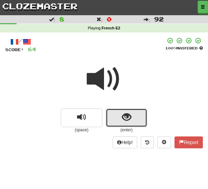
click at [123, 117] on span "show sentence" at bounding box center [126, 117] width 9 height 9
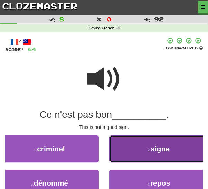
click at [151, 148] on span "signe" at bounding box center [160, 149] width 19 height 8
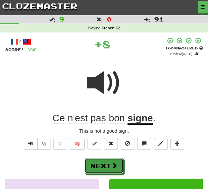
click at [106, 160] on button "Next" at bounding box center [104, 166] width 39 height 16
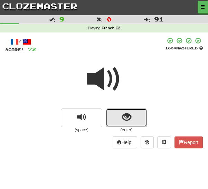
click at [123, 114] on span "show sentence" at bounding box center [126, 117] width 9 height 9
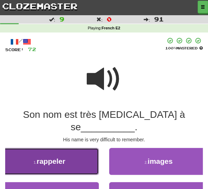
click at [74, 149] on button "1 . rappeler" at bounding box center [49, 161] width 99 height 27
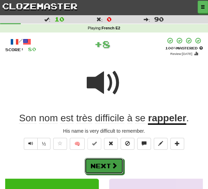
click at [106, 159] on button "Next" at bounding box center [104, 166] width 39 height 16
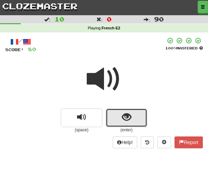
click at [122, 117] on span "show sentence" at bounding box center [126, 117] width 9 height 9
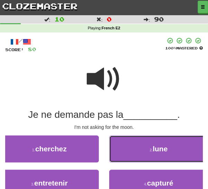
click at [142, 149] on button "2 . lune" at bounding box center [158, 149] width 99 height 27
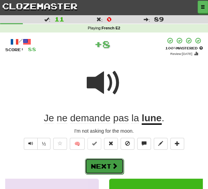
click at [105, 162] on button "Next" at bounding box center [104, 166] width 39 height 16
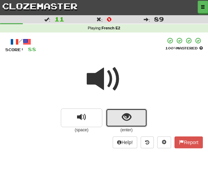
click at [120, 118] on button "show sentence" at bounding box center [126, 118] width 41 height 19
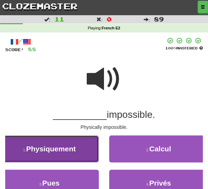
click at [61, 147] on span "Physiquement" at bounding box center [51, 149] width 50 height 8
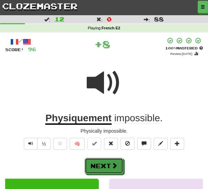
click at [96, 164] on button "Next" at bounding box center [104, 166] width 39 height 16
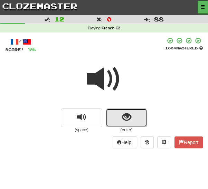
click at [122, 113] on span "show sentence" at bounding box center [126, 117] width 9 height 9
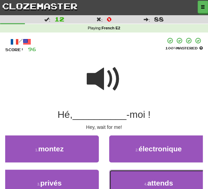
click at [140, 177] on button "4 . attends" at bounding box center [158, 183] width 99 height 27
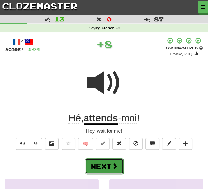
click at [98, 163] on button "Next" at bounding box center [104, 166] width 39 height 16
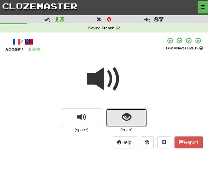
click at [117, 118] on button "show sentence" at bounding box center [126, 118] width 41 height 19
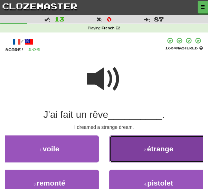
click at [141, 149] on button "2 . étrange" at bounding box center [158, 149] width 99 height 27
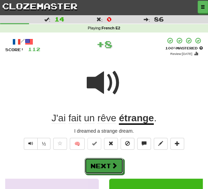
drag, startPoint x: 108, startPoint y: 161, endPoint x: 108, endPoint y: 156, distance: 4.5
click at [108, 160] on button "Next" at bounding box center [104, 166] width 39 height 16
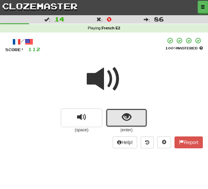
click at [119, 120] on button "show sentence" at bounding box center [126, 118] width 41 height 19
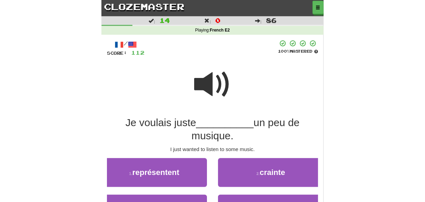
scroll to position [12, 0]
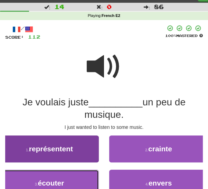
click at [73, 181] on button "3 . écouter" at bounding box center [49, 183] width 99 height 27
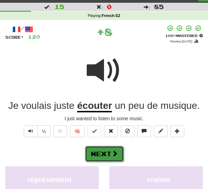
click at [104, 151] on button "Next" at bounding box center [104, 154] width 39 height 16
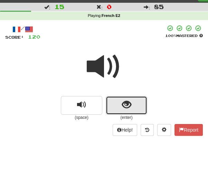
click at [122, 102] on span "show sentence" at bounding box center [126, 104] width 9 height 9
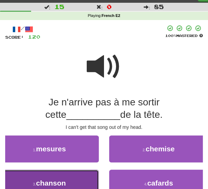
click at [74, 176] on button "3 . chanson" at bounding box center [49, 183] width 99 height 27
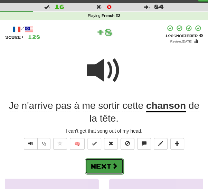
click at [111, 166] on button "Next" at bounding box center [104, 166] width 39 height 16
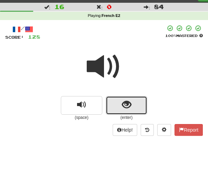
click at [123, 107] on span "show sentence" at bounding box center [126, 104] width 9 height 9
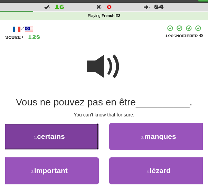
click at [73, 136] on button "1 . certains" at bounding box center [49, 136] width 99 height 27
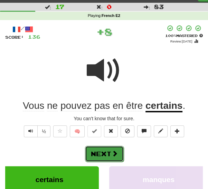
click at [104, 153] on button "Next" at bounding box center [104, 154] width 39 height 16
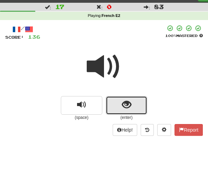
click at [124, 108] on span "show sentence" at bounding box center [126, 104] width 9 height 9
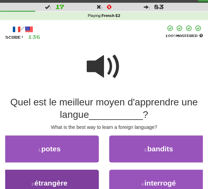
click at [83, 184] on button "3 . étrangère" at bounding box center [49, 183] width 99 height 27
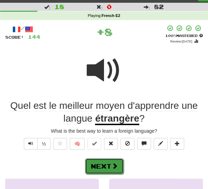
click at [112, 166] on span at bounding box center [115, 166] width 6 height 6
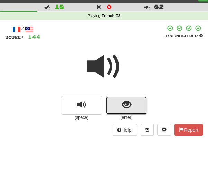
click at [122, 110] on span "show sentence" at bounding box center [126, 104] width 9 height 9
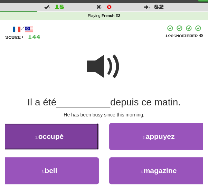
click at [88, 140] on button "1 . occupé" at bounding box center [49, 136] width 99 height 27
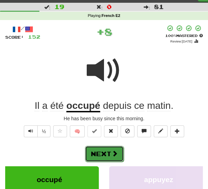
click at [117, 153] on span at bounding box center [115, 153] width 6 height 6
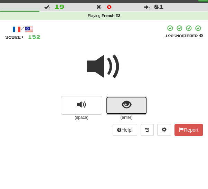
click at [126, 109] on span "show sentence" at bounding box center [126, 104] width 9 height 9
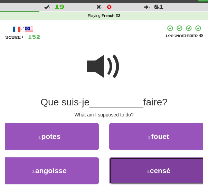
click at [148, 170] on small "4 ." at bounding box center [148, 172] width 3 height 4
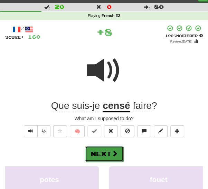
click at [120, 155] on button "Next" at bounding box center [104, 154] width 39 height 16
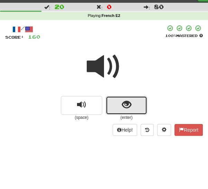
click at [132, 104] on button "show sentence" at bounding box center [126, 105] width 41 height 19
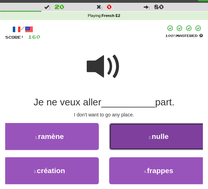
click at [150, 148] on button "2 . nulle" at bounding box center [158, 136] width 99 height 27
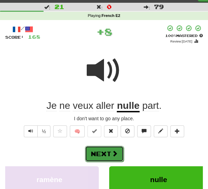
click at [116, 157] on button "Next" at bounding box center [104, 154] width 39 height 16
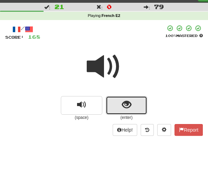
click at [130, 109] on span "show sentence" at bounding box center [126, 104] width 9 height 9
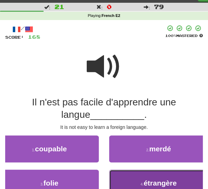
click at [155, 181] on span "étrangère" at bounding box center [160, 183] width 33 height 8
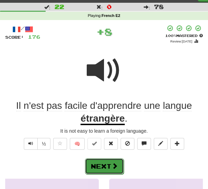
click at [118, 167] on button "Next" at bounding box center [104, 166] width 39 height 16
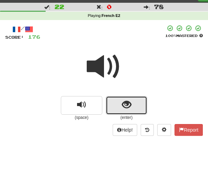
click at [131, 107] on span "show sentence" at bounding box center [126, 104] width 9 height 9
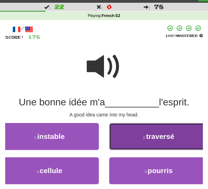
click at [163, 138] on span "traversé" at bounding box center [160, 136] width 28 height 8
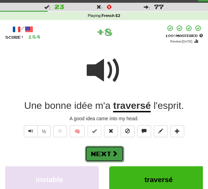
click at [119, 159] on button "Next" at bounding box center [104, 154] width 39 height 16
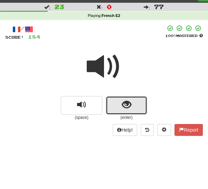
click at [132, 111] on button "show sentence" at bounding box center [126, 105] width 41 height 19
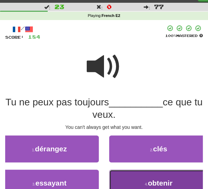
click at [151, 183] on span "obtenir" at bounding box center [160, 183] width 25 height 8
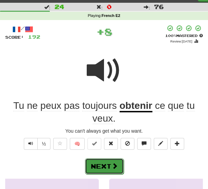
click at [118, 166] on button "Next" at bounding box center [104, 166] width 39 height 16
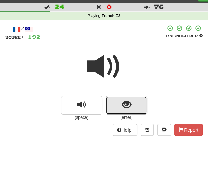
click at [137, 104] on button "show sentence" at bounding box center [126, 105] width 41 height 19
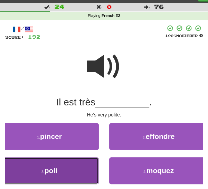
click at [88, 171] on button "3 . poli" at bounding box center [49, 170] width 99 height 27
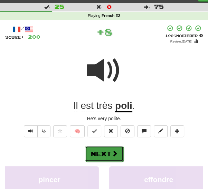
click at [116, 154] on span at bounding box center [115, 153] width 6 height 6
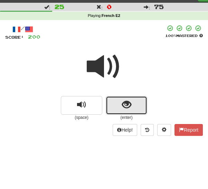
click at [131, 103] on span "show sentence" at bounding box center [126, 104] width 9 height 9
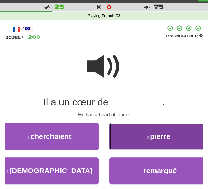
click at [151, 135] on span "pierre" at bounding box center [160, 136] width 20 height 8
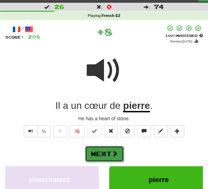
click at [111, 158] on button "Next" at bounding box center [104, 154] width 39 height 16
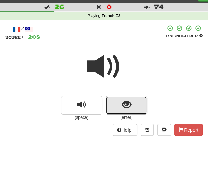
click at [130, 108] on span "show sentence" at bounding box center [126, 104] width 9 height 9
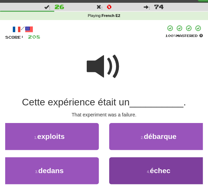
click at [140, 176] on button "4 . échec" at bounding box center [158, 170] width 99 height 27
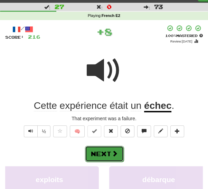
click at [118, 154] on button "Next" at bounding box center [104, 154] width 39 height 16
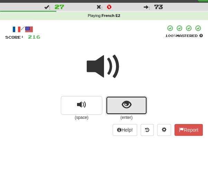
click at [130, 106] on span "show sentence" at bounding box center [126, 104] width 9 height 9
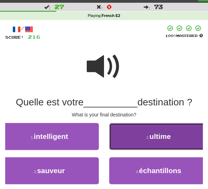
click at [145, 141] on button "2 . ultime" at bounding box center [158, 136] width 99 height 27
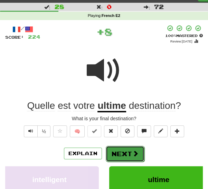
click at [122, 155] on button "Next" at bounding box center [125, 154] width 39 height 16
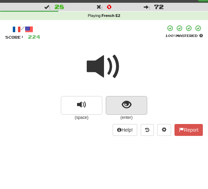
click at [132, 103] on button "show sentence" at bounding box center [126, 105] width 41 height 19
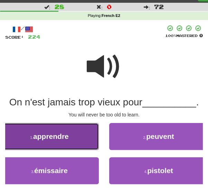
click at [83, 136] on button "1 . apprendre" at bounding box center [49, 136] width 99 height 27
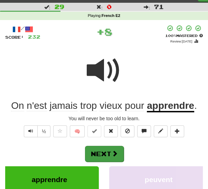
click at [114, 153] on span at bounding box center [115, 153] width 6 height 6
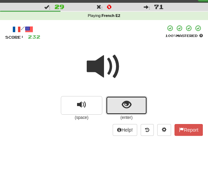
click at [128, 110] on span "show sentence" at bounding box center [126, 104] width 9 height 9
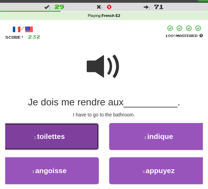
click at [83, 143] on button "1 . toilettes" at bounding box center [49, 136] width 99 height 27
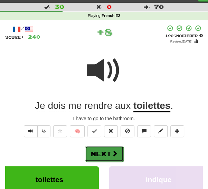
click at [114, 153] on span at bounding box center [115, 153] width 6 height 6
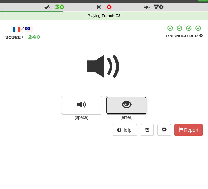
click at [126, 102] on span "show sentence" at bounding box center [126, 104] width 9 height 9
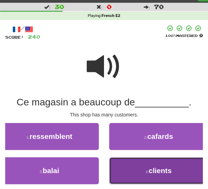
click at [149, 176] on button "4 . clients" at bounding box center [158, 170] width 99 height 27
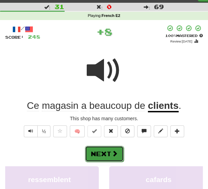
click at [114, 154] on span at bounding box center [115, 153] width 6 height 6
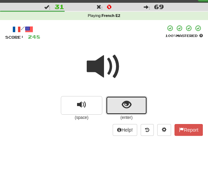
click at [129, 105] on span "show sentence" at bounding box center [126, 104] width 9 height 9
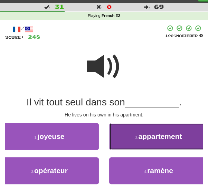
click at [147, 138] on span "appartement" at bounding box center [160, 136] width 44 height 8
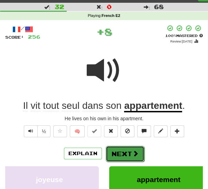
click at [125, 155] on button "Next" at bounding box center [125, 154] width 39 height 16
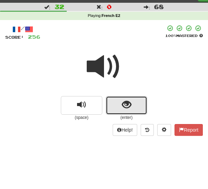
click at [126, 105] on span "show sentence" at bounding box center [126, 104] width 9 height 9
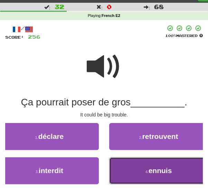
click at [142, 167] on button "4 . ennuis" at bounding box center [158, 170] width 99 height 27
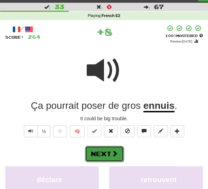
click at [112, 152] on span at bounding box center [115, 153] width 6 height 6
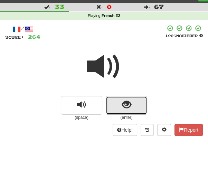
click at [123, 110] on span "show sentence" at bounding box center [126, 104] width 9 height 9
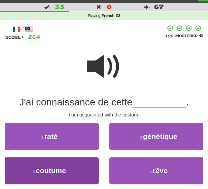
click at [87, 174] on button "3 . coutume" at bounding box center [49, 170] width 99 height 27
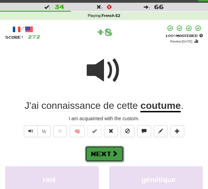
click at [119, 153] on button "Next" at bounding box center [104, 154] width 39 height 16
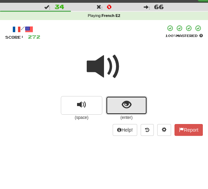
click at [129, 107] on span "show sentence" at bounding box center [126, 104] width 9 height 9
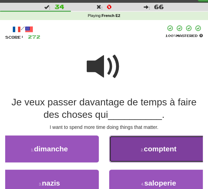
click at [150, 152] on span "comptent" at bounding box center [160, 149] width 33 height 8
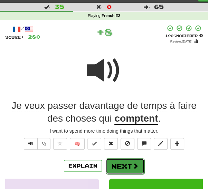
click at [120, 169] on button "Next" at bounding box center [125, 166] width 39 height 16
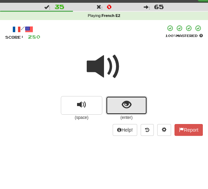
click at [130, 104] on span "show sentence" at bounding box center [126, 104] width 9 height 9
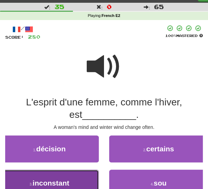
click at [80, 183] on button "3 . inconstant" at bounding box center [49, 183] width 99 height 27
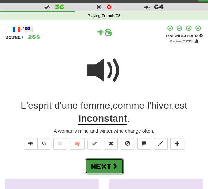
click at [115, 166] on span at bounding box center [115, 166] width 6 height 6
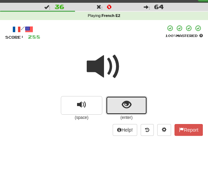
click at [126, 108] on span "show sentence" at bounding box center [126, 104] width 9 height 9
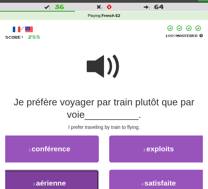
click at [88, 182] on button "3 . aérienne" at bounding box center [49, 183] width 99 height 27
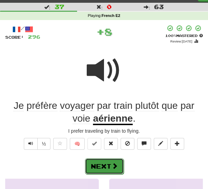
click at [112, 167] on span at bounding box center [115, 166] width 6 height 6
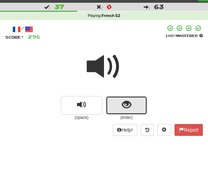
click at [129, 110] on span "show sentence" at bounding box center [126, 104] width 9 height 9
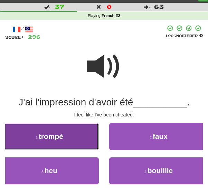
click at [85, 149] on button "1 . trompé" at bounding box center [49, 136] width 99 height 27
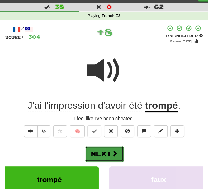
click at [114, 155] on span at bounding box center [115, 153] width 6 height 6
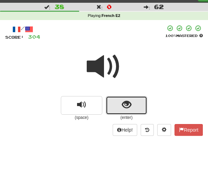
click at [124, 106] on span "show sentence" at bounding box center [126, 104] width 9 height 9
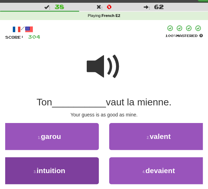
click at [82, 175] on button "3 . intuition" at bounding box center [49, 170] width 99 height 27
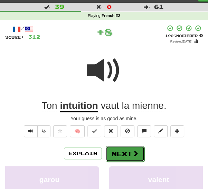
click at [128, 156] on button "Next" at bounding box center [125, 154] width 39 height 16
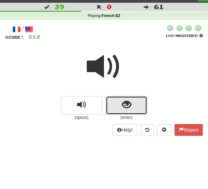
click at [124, 107] on span "show sentence" at bounding box center [126, 104] width 9 height 9
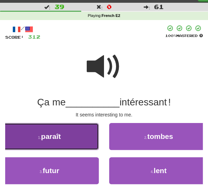
click at [90, 141] on button "1 . paraît" at bounding box center [49, 136] width 99 height 27
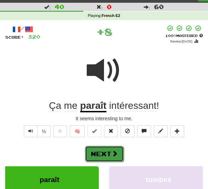
click at [113, 153] on span at bounding box center [115, 153] width 6 height 6
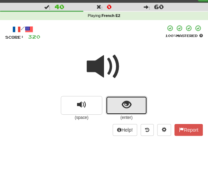
click at [123, 109] on span "show sentence" at bounding box center [126, 104] width 9 height 9
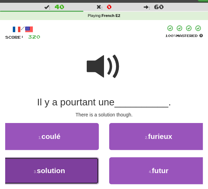
click at [82, 173] on button "3 . solution" at bounding box center [49, 170] width 99 height 27
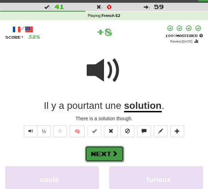
click at [112, 151] on span at bounding box center [115, 153] width 6 height 6
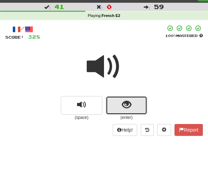
click at [125, 107] on span "show sentence" at bounding box center [126, 104] width 9 height 9
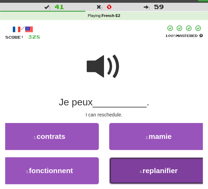
click at [142, 169] on button "4 . replanifier" at bounding box center [158, 170] width 99 height 27
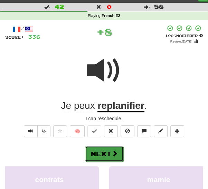
click at [114, 152] on span at bounding box center [115, 153] width 6 height 6
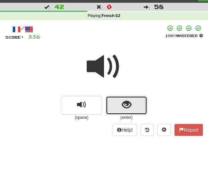
click at [124, 104] on span "show sentence" at bounding box center [126, 104] width 9 height 9
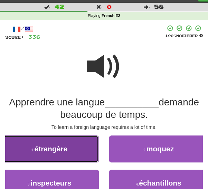
click at [76, 154] on button "1 . étrangère" at bounding box center [49, 149] width 99 height 27
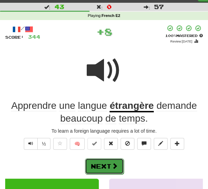
click at [111, 165] on button "Next" at bounding box center [104, 166] width 39 height 16
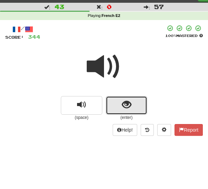
click at [127, 109] on span "show sentence" at bounding box center [126, 104] width 9 height 9
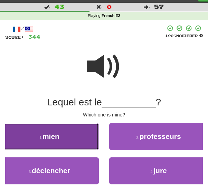
click at [84, 134] on button "1 . mien" at bounding box center [49, 136] width 99 height 27
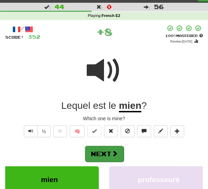
click at [114, 153] on span at bounding box center [115, 153] width 6 height 6
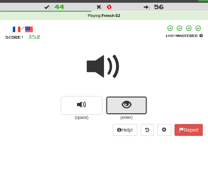
click at [120, 107] on button "show sentence" at bounding box center [126, 105] width 41 height 19
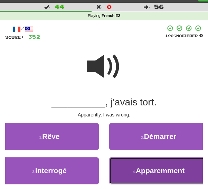
click at [147, 171] on span "Apparemment" at bounding box center [160, 171] width 49 height 8
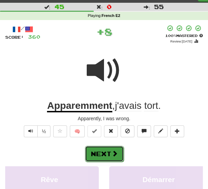
click at [113, 147] on button "Next" at bounding box center [104, 154] width 39 height 16
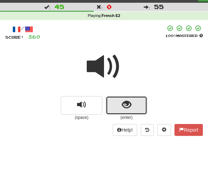
click at [124, 109] on span "show sentence" at bounding box center [126, 104] width 9 height 9
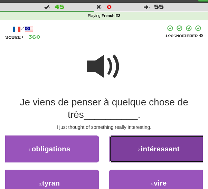
click at [147, 147] on span "intéressant" at bounding box center [160, 149] width 39 height 8
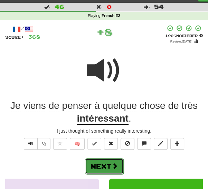
click at [108, 166] on button "Next" at bounding box center [104, 166] width 39 height 16
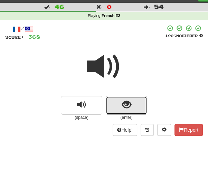
click at [131, 105] on button "show sentence" at bounding box center [126, 105] width 41 height 19
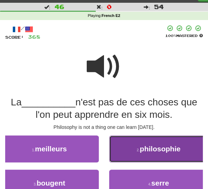
click at [155, 148] on span "philosophie" at bounding box center [160, 149] width 41 height 8
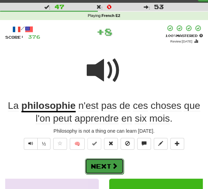
click at [116, 166] on span at bounding box center [115, 166] width 6 height 6
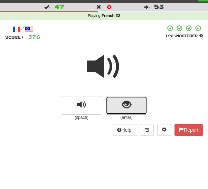
click at [131, 104] on button "show sentence" at bounding box center [126, 105] width 41 height 19
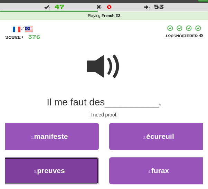
click at [82, 173] on button "3 . preuves" at bounding box center [49, 170] width 99 height 27
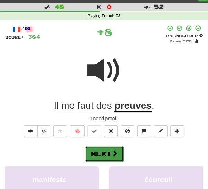
click at [117, 157] on button "Next" at bounding box center [104, 154] width 39 height 16
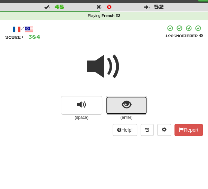
click at [128, 111] on button "show sentence" at bounding box center [126, 105] width 41 height 19
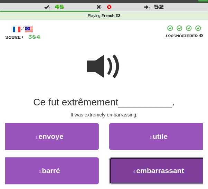
click at [145, 176] on button "4 . embarrassant" at bounding box center [158, 170] width 99 height 27
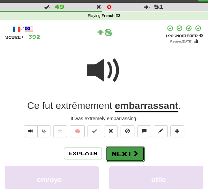
click at [127, 154] on button "Next" at bounding box center [125, 154] width 39 height 16
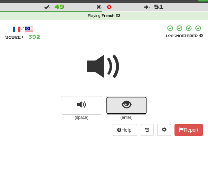
click at [132, 108] on button "show sentence" at bounding box center [126, 105] width 41 height 19
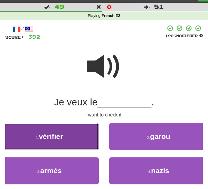
click at [90, 138] on button "1 . vérifier" at bounding box center [49, 136] width 99 height 27
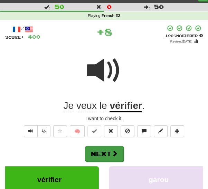
click at [114, 152] on span at bounding box center [115, 153] width 6 height 6
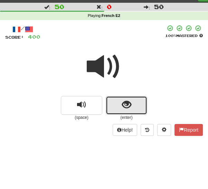
click at [131, 106] on span "show sentence" at bounding box center [126, 104] width 9 height 9
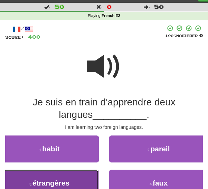
click at [80, 184] on button "3 . étrangères" at bounding box center [49, 183] width 99 height 27
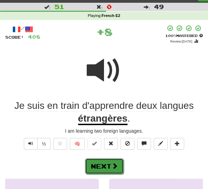
click at [106, 166] on button "Next" at bounding box center [104, 166] width 39 height 16
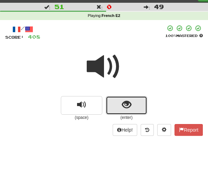
click at [131, 105] on span "show sentence" at bounding box center [126, 104] width 9 height 9
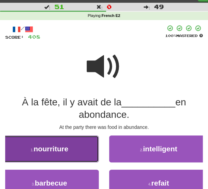
click at [77, 149] on button "1 . nourriture" at bounding box center [49, 149] width 99 height 27
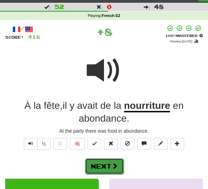
click at [116, 166] on span at bounding box center [115, 166] width 6 height 6
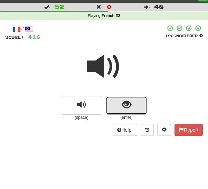
click at [129, 107] on span "show sentence" at bounding box center [126, 104] width 9 height 9
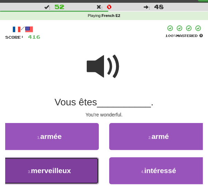
click at [76, 178] on button "3 . merveilleux" at bounding box center [49, 170] width 99 height 27
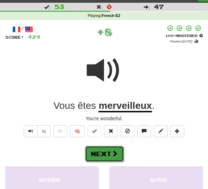
click at [111, 155] on button "Next" at bounding box center [104, 154] width 39 height 16
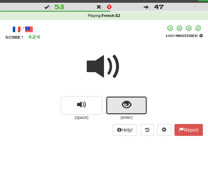
click at [130, 107] on span "show sentence" at bounding box center [126, 104] width 9 height 9
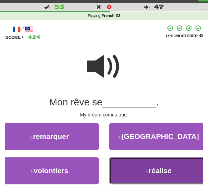
click at [144, 176] on button "4 . réalise" at bounding box center [158, 170] width 99 height 27
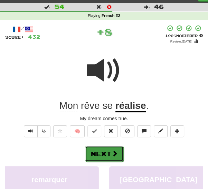
click at [114, 155] on span at bounding box center [115, 153] width 6 height 6
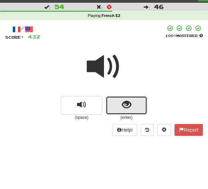
click at [128, 105] on span "show sentence" at bounding box center [126, 104] width 9 height 9
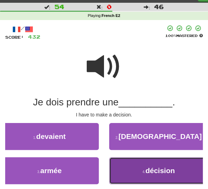
click at [163, 174] on span "décision" at bounding box center [160, 171] width 29 height 8
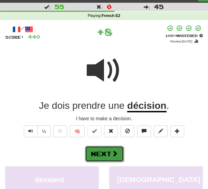
click at [114, 155] on span at bounding box center [115, 153] width 6 height 6
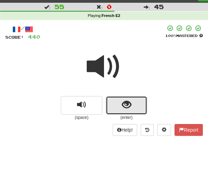
click at [132, 103] on button "show sentence" at bounding box center [126, 105] width 41 height 19
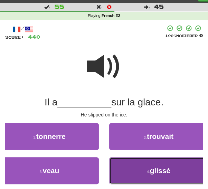
click at [167, 173] on span "glissé" at bounding box center [160, 171] width 21 height 8
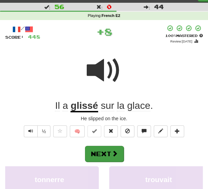
click at [114, 154] on span at bounding box center [115, 153] width 6 height 6
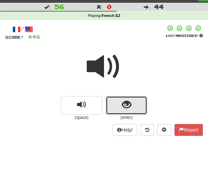
click at [130, 107] on span "show sentence" at bounding box center [126, 104] width 9 height 9
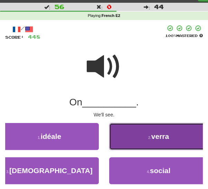
click at [159, 139] on span "verra" at bounding box center [160, 136] width 18 height 8
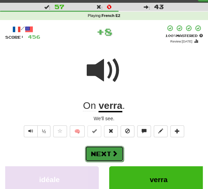
click at [108, 150] on button "Next" at bounding box center [104, 154] width 39 height 16
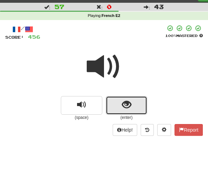
click at [132, 103] on button "show sentence" at bounding box center [126, 105] width 41 height 19
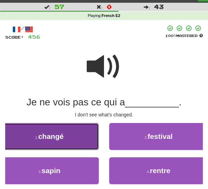
click at [76, 136] on button "1 . changé" at bounding box center [49, 136] width 99 height 27
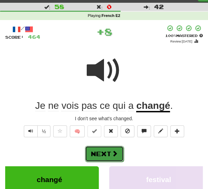
click at [112, 154] on span at bounding box center [115, 153] width 6 height 6
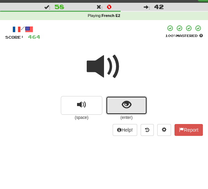
click at [136, 107] on button "show sentence" at bounding box center [126, 105] width 41 height 19
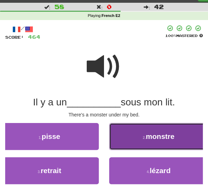
click at [159, 142] on button "2 . monstre" at bounding box center [158, 136] width 99 height 27
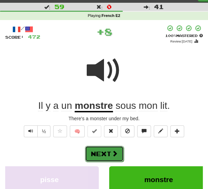
click at [110, 155] on button "Next" at bounding box center [104, 154] width 39 height 16
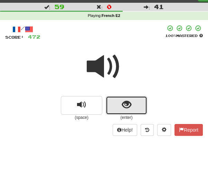
click at [124, 108] on span "show sentence" at bounding box center [126, 104] width 9 height 9
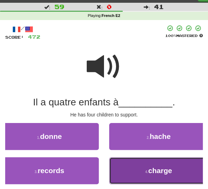
click at [152, 174] on span "charge" at bounding box center [160, 171] width 24 height 8
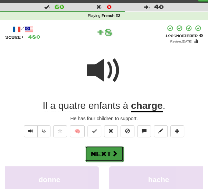
click at [114, 157] on button "Next" at bounding box center [104, 154] width 39 height 16
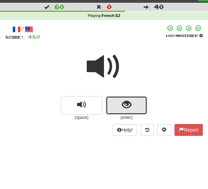
click at [131, 110] on button "show sentence" at bounding box center [126, 105] width 41 height 19
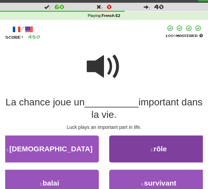
click at [165, 154] on button "2 . rôle" at bounding box center [158, 149] width 99 height 27
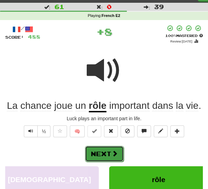
click at [109, 154] on button "Next" at bounding box center [104, 154] width 39 height 16
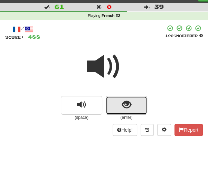
click at [132, 107] on button "show sentence" at bounding box center [126, 105] width 41 height 19
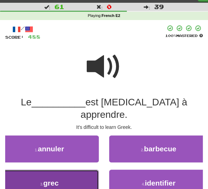
click at [83, 173] on button "3 . grec" at bounding box center [49, 183] width 99 height 27
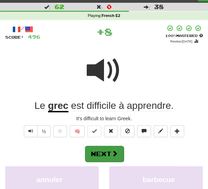
click at [114, 156] on span at bounding box center [115, 153] width 6 height 6
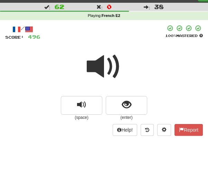
click at [106, 68] on span at bounding box center [104, 66] width 35 height 35
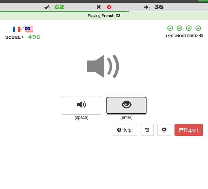
click at [129, 107] on span "show sentence" at bounding box center [126, 104] width 9 height 9
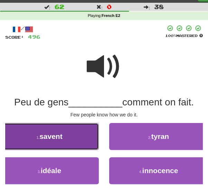
click at [84, 138] on button "1 . savent" at bounding box center [49, 136] width 99 height 27
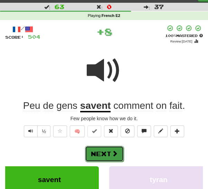
click at [115, 155] on span at bounding box center [115, 153] width 6 height 6
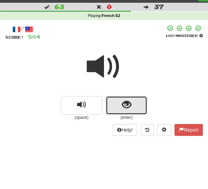
click at [124, 104] on span "show sentence" at bounding box center [126, 104] width 9 height 9
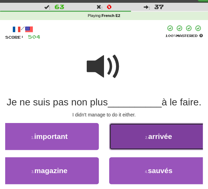
click at [173, 150] on button "2 . arrivée" at bounding box center [158, 136] width 99 height 27
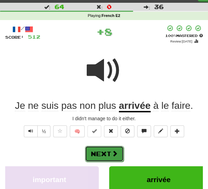
click at [114, 150] on span at bounding box center [115, 153] width 6 height 6
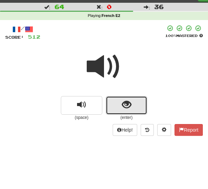
click at [131, 104] on button "show sentence" at bounding box center [126, 105] width 41 height 19
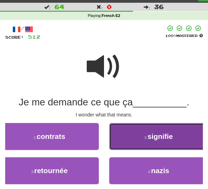
click at [163, 142] on button "2 . signifie" at bounding box center [158, 136] width 99 height 27
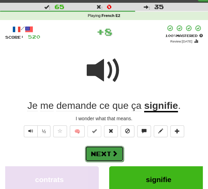
click at [114, 153] on span at bounding box center [115, 153] width 6 height 6
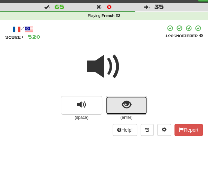
click at [121, 110] on button "show sentence" at bounding box center [126, 105] width 41 height 19
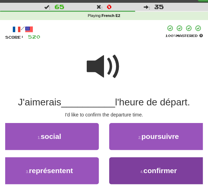
click at [151, 175] on button "4 . confirmer" at bounding box center [158, 170] width 99 height 27
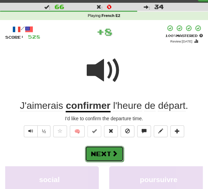
click at [115, 153] on span at bounding box center [115, 153] width 6 height 6
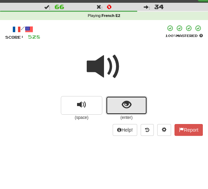
click at [131, 104] on span "show sentence" at bounding box center [126, 104] width 9 height 9
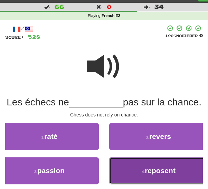
click at [159, 175] on span "reposent" at bounding box center [160, 171] width 31 height 8
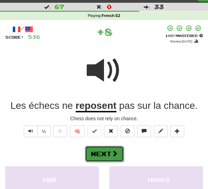
click at [112, 154] on span at bounding box center [115, 153] width 6 height 6
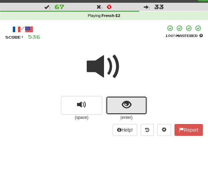
click at [129, 107] on span "show sentence" at bounding box center [126, 104] width 9 height 9
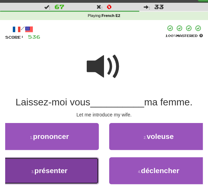
click at [78, 176] on button "3 . présenter" at bounding box center [49, 170] width 99 height 27
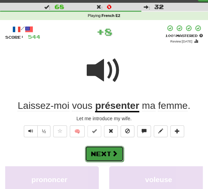
click at [115, 153] on span at bounding box center [115, 153] width 6 height 6
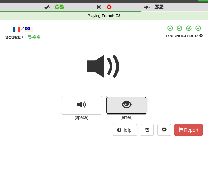
click at [131, 105] on span "show sentence" at bounding box center [126, 104] width 9 height 9
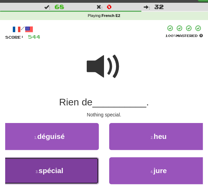
click at [77, 176] on button "3 . spécial" at bounding box center [49, 170] width 99 height 27
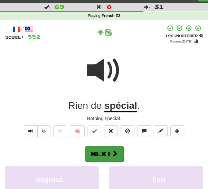
click at [117, 153] on span at bounding box center [115, 153] width 6 height 6
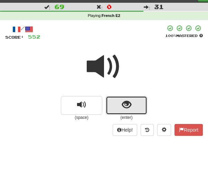
click at [130, 108] on span "show sentence" at bounding box center [126, 104] width 9 height 9
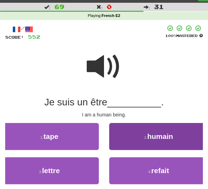
click at [162, 141] on button "2 . humain" at bounding box center [158, 136] width 99 height 27
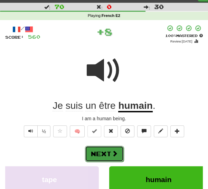
click at [113, 159] on button "Next" at bounding box center [104, 154] width 39 height 16
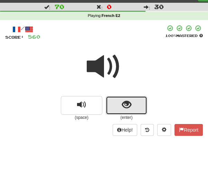
click at [124, 109] on span "show sentence" at bounding box center [126, 104] width 9 height 9
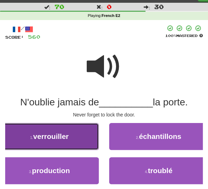
click at [80, 140] on button "1 . verrouiller" at bounding box center [49, 136] width 99 height 27
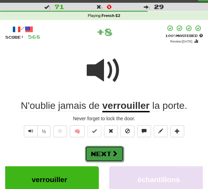
click at [111, 157] on button "Next" at bounding box center [104, 154] width 39 height 16
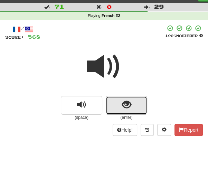
click at [129, 108] on span "show sentence" at bounding box center [126, 104] width 9 height 9
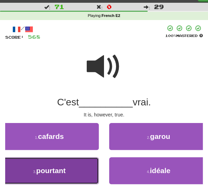
click at [84, 178] on button "3 . pourtant" at bounding box center [49, 170] width 99 height 27
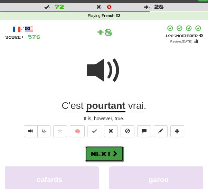
click at [112, 152] on span at bounding box center [115, 153] width 6 height 6
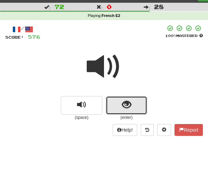
click at [127, 107] on span "show sentence" at bounding box center [126, 104] width 9 height 9
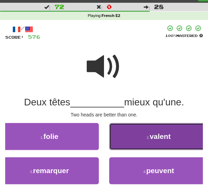
click at [157, 148] on button "2 . valent" at bounding box center [158, 136] width 99 height 27
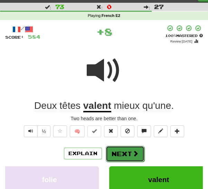
click at [124, 158] on button "Next" at bounding box center [125, 154] width 39 height 16
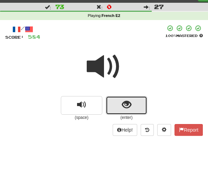
click at [127, 106] on span "show sentence" at bounding box center [126, 104] width 9 height 9
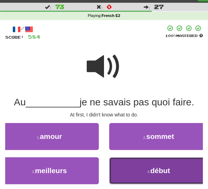
click at [156, 176] on button "4 . début" at bounding box center [158, 170] width 99 height 27
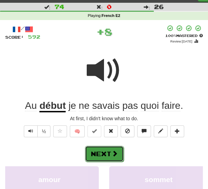
click at [116, 156] on button "Next" at bounding box center [104, 154] width 39 height 16
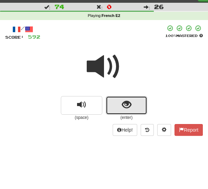
click at [126, 111] on button "show sentence" at bounding box center [126, 105] width 41 height 19
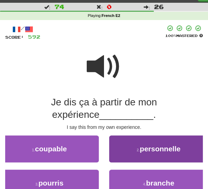
click at [159, 152] on span "personnelle" at bounding box center [160, 149] width 41 height 8
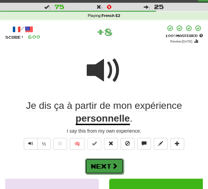
click at [114, 166] on span at bounding box center [115, 166] width 6 height 6
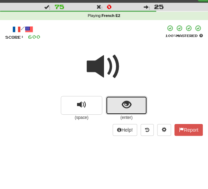
click at [130, 110] on span "show sentence" at bounding box center [126, 104] width 9 height 9
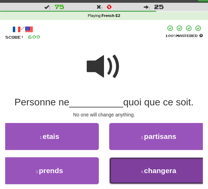
click at [164, 176] on button "4 . changera" at bounding box center [158, 170] width 99 height 27
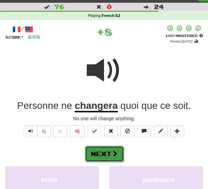
click at [115, 158] on button "Next" at bounding box center [104, 154] width 39 height 16
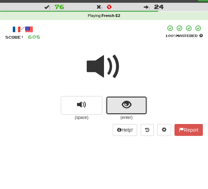
click at [124, 109] on span "show sentence" at bounding box center [126, 104] width 9 height 9
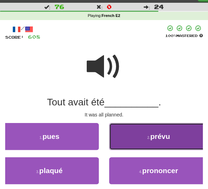
click at [172, 139] on button "2 . prévu" at bounding box center [158, 136] width 99 height 27
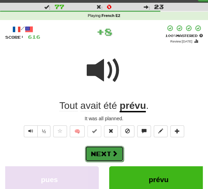
click at [111, 154] on button "Next" at bounding box center [104, 154] width 39 height 16
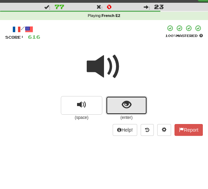
click at [126, 107] on span "show sentence" at bounding box center [126, 104] width 9 height 9
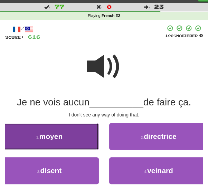
click at [82, 142] on button "1 . moyen" at bounding box center [49, 136] width 99 height 27
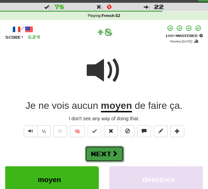
click at [117, 152] on span at bounding box center [115, 153] width 6 height 6
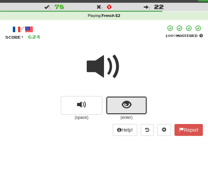
click at [124, 108] on span "show sentence" at bounding box center [126, 104] width 9 height 9
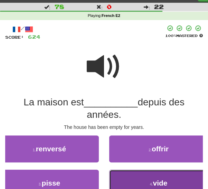
click at [154, 185] on span "vide" at bounding box center [160, 183] width 15 height 8
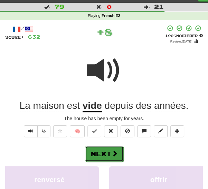
click at [112, 155] on span at bounding box center [115, 153] width 6 height 6
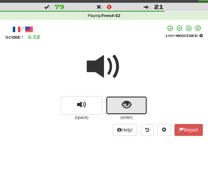
click at [127, 107] on span "show sentence" at bounding box center [126, 104] width 9 height 9
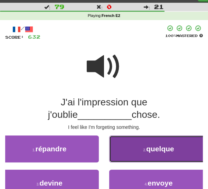
click at [162, 154] on button "2 . quelque" at bounding box center [158, 149] width 99 height 27
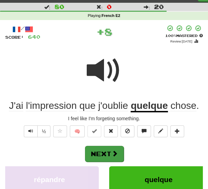
click at [114, 158] on button "Next" at bounding box center [104, 154] width 39 height 16
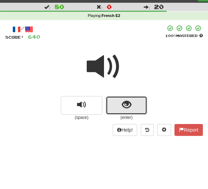
click at [129, 103] on span "show sentence" at bounding box center [126, 104] width 9 height 9
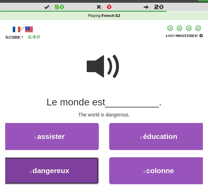
click at [77, 173] on button "3 . dangereux" at bounding box center [49, 170] width 99 height 27
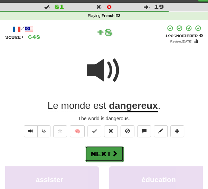
click at [114, 154] on span at bounding box center [115, 153] width 6 height 6
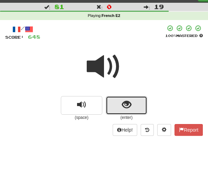
click at [131, 103] on button "show sentence" at bounding box center [126, 105] width 41 height 19
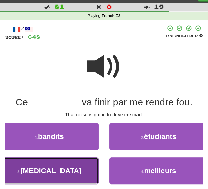
click at [85, 174] on button "3 . bruit" at bounding box center [49, 170] width 99 height 27
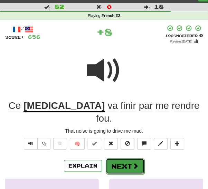
click at [133, 158] on button "Next" at bounding box center [125, 166] width 39 height 16
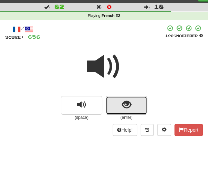
click at [129, 106] on span "show sentence" at bounding box center [126, 104] width 9 height 9
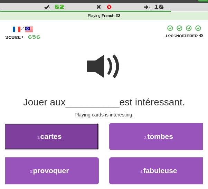
click at [86, 141] on button "1 . cartes" at bounding box center [49, 136] width 99 height 27
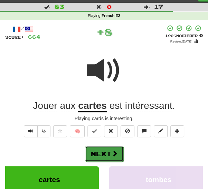
click at [118, 152] on button "Next" at bounding box center [104, 154] width 39 height 16
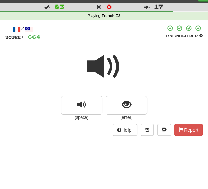
click at [110, 66] on span at bounding box center [104, 66] width 35 height 35
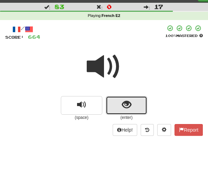
click at [130, 107] on span "show sentence" at bounding box center [126, 104] width 9 height 9
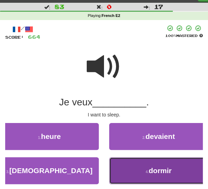
click at [163, 173] on span "dormir" at bounding box center [160, 171] width 23 height 8
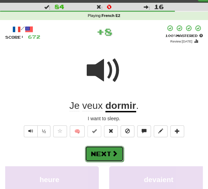
click at [115, 151] on span at bounding box center [115, 153] width 6 height 6
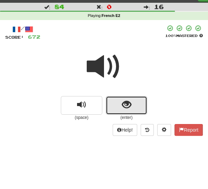
click at [131, 108] on button "show sentence" at bounding box center [126, 105] width 41 height 19
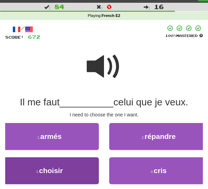
click at [79, 174] on button "3 . choisir" at bounding box center [49, 170] width 99 height 27
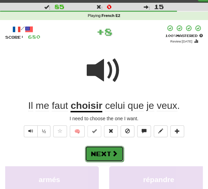
click at [118, 155] on button "Next" at bounding box center [104, 154] width 39 height 16
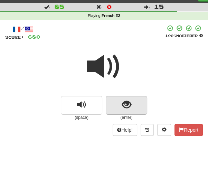
click at [122, 110] on span "show sentence" at bounding box center [126, 104] width 9 height 9
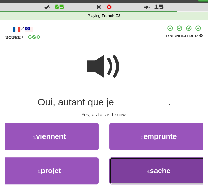
click at [166, 172] on span "sache" at bounding box center [160, 171] width 21 height 8
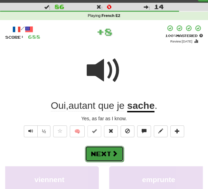
click at [117, 152] on span at bounding box center [115, 153] width 6 height 6
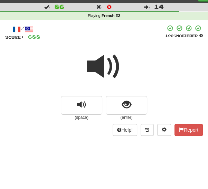
click at [109, 71] on span at bounding box center [104, 66] width 35 height 35
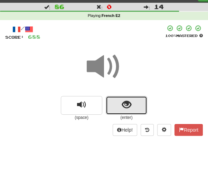
click at [121, 107] on button "show sentence" at bounding box center [126, 105] width 41 height 19
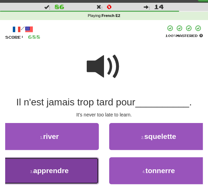
click at [85, 170] on button "3 . apprendre" at bounding box center [49, 170] width 99 height 27
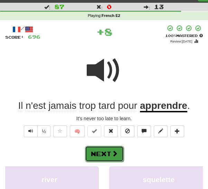
click at [104, 154] on button "Next" at bounding box center [104, 154] width 39 height 16
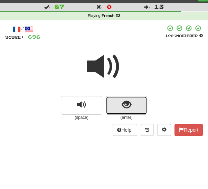
click at [119, 103] on button "show sentence" at bounding box center [126, 105] width 41 height 19
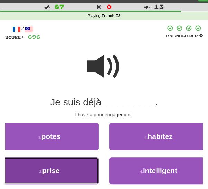
click at [80, 168] on button "3 . prise" at bounding box center [49, 170] width 99 height 27
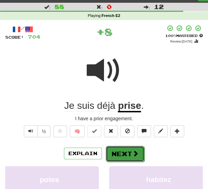
click at [114, 151] on button "Next" at bounding box center [125, 154] width 39 height 16
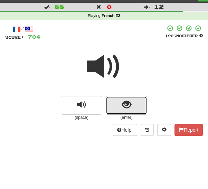
click at [129, 103] on span "show sentence" at bounding box center [126, 104] width 9 height 9
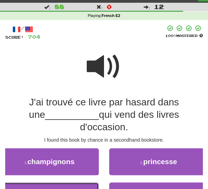
drag, startPoint x: 71, startPoint y: 179, endPoint x: 76, endPoint y: 175, distance: 6.4
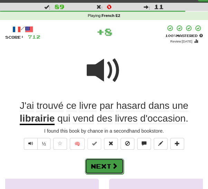
click at [108, 161] on button "Next" at bounding box center [104, 166] width 39 height 16
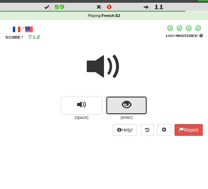
click at [115, 109] on button "show sentence" at bounding box center [126, 105] width 41 height 19
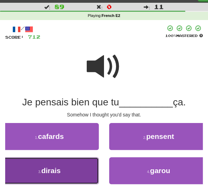
click at [84, 170] on button "3 . dirais" at bounding box center [49, 170] width 99 height 27
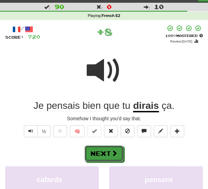
click at [111, 152] on button "Next" at bounding box center [104, 154] width 39 height 16
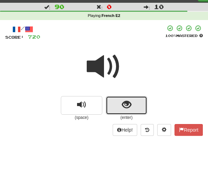
click at [122, 108] on span "show sentence" at bounding box center [126, 104] width 9 height 9
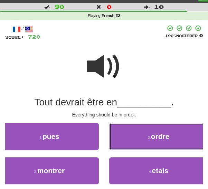
click at [138, 142] on button "2 . ordre" at bounding box center [158, 136] width 99 height 27
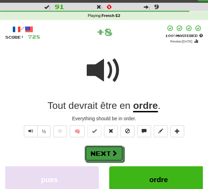
click at [113, 155] on span at bounding box center [114, 153] width 6 height 6
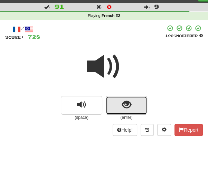
click at [117, 110] on button "show sentence" at bounding box center [126, 105] width 41 height 19
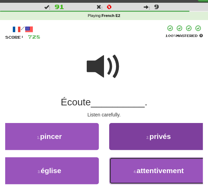
drag, startPoint x: 130, startPoint y: 173, endPoint x: 127, endPoint y: 170, distance: 3.9
click at [130, 173] on button "4 . attentivement" at bounding box center [158, 170] width 99 height 27
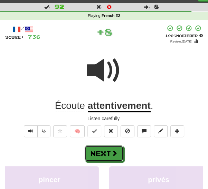
click at [109, 151] on button "Next" at bounding box center [104, 154] width 39 height 16
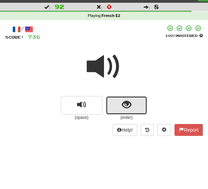
drag, startPoint x: 119, startPoint y: 107, endPoint x: 115, endPoint y: 121, distance: 15.4
click at [119, 107] on button "show sentence" at bounding box center [126, 105] width 41 height 19
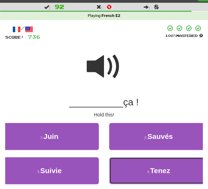
drag, startPoint x: 123, startPoint y: 169, endPoint x: 120, endPoint y: 163, distance: 7.7
click at [124, 169] on button "4 . Tenez" at bounding box center [158, 170] width 99 height 27
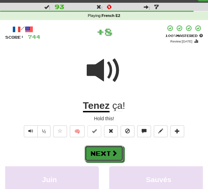
click at [108, 153] on button "Next" at bounding box center [104, 154] width 39 height 16
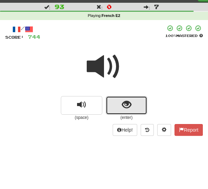
click at [122, 107] on span "show sentence" at bounding box center [126, 104] width 9 height 9
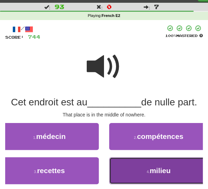
click at [145, 168] on button "4 . milieu" at bounding box center [158, 170] width 99 height 27
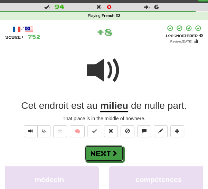
drag, startPoint x: 104, startPoint y: 149, endPoint x: 149, endPoint y: 136, distance: 47.5
click at [104, 149] on button "Next" at bounding box center [104, 154] width 39 height 16
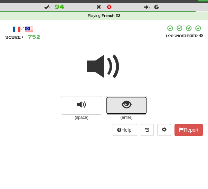
click at [117, 107] on button "show sentence" at bounding box center [126, 105] width 41 height 19
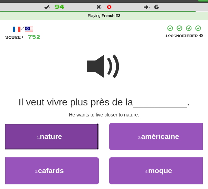
click at [59, 136] on span "nature" at bounding box center [51, 136] width 22 height 8
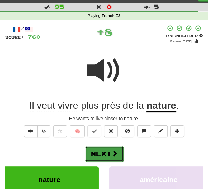
click at [99, 151] on button "Next" at bounding box center [104, 154] width 39 height 16
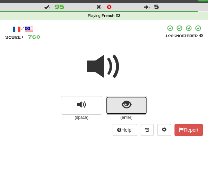
click at [124, 107] on span "show sentence" at bounding box center [126, 104] width 9 height 9
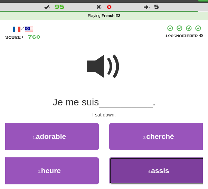
click at [148, 171] on small "4 ." at bounding box center [149, 172] width 3 height 4
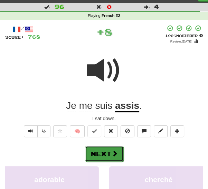
click at [111, 155] on button "Next" at bounding box center [104, 154] width 39 height 16
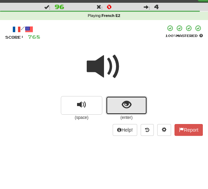
click at [124, 109] on span "show sentence" at bounding box center [126, 104] width 9 height 9
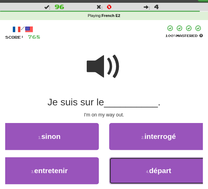
drag, startPoint x: 127, startPoint y: 170, endPoint x: 124, endPoint y: 165, distance: 6.0
click at [127, 170] on button "4 . départ" at bounding box center [158, 170] width 99 height 27
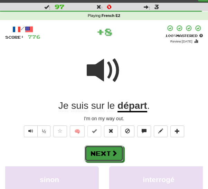
click at [114, 151] on span at bounding box center [114, 153] width 6 height 6
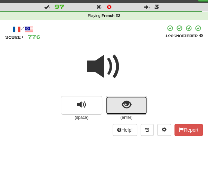
click at [122, 106] on span "show sentence" at bounding box center [126, 104] width 9 height 9
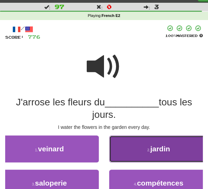
click at [165, 146] on span "jardin" at bounding box center [160, 149] width 20 height 8
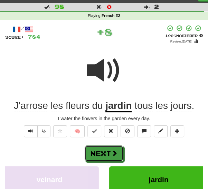
drag, startPoint x: 118, startPoint y: 153, endPoint x: 128, endPoint y: 149, distance: 11.3
click at [118, 153] on button "Next" at bounding box center [104, 154] width 39 height 16
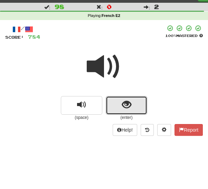
drag, startPoint x: 119, startPoint y: 107, endPoint x: 118, endPoint y: 111, distance: 3.5
click at [119, 108] on button "show sentence" at bounding box center [126, 105] width 41 height 19
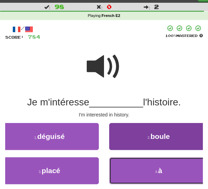
click at [135, 170] on button "4 . à" at bounding box center [158, 170] width 99 height 27
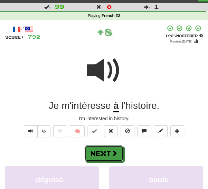
click at [110, 151] on button "Next" at bounding box center [104, 154] width 39 height 16
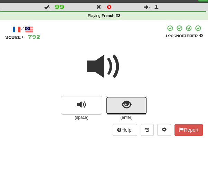
click at [120, 108] on button "show sentence" at bounding box center [126, 105] width 41 height 19
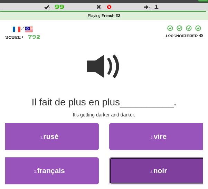
click at [128, 169] on button "4 . noir" at bounding box center [158, 170] width 99 height 27
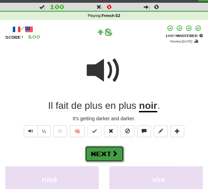
click at [105, 152] on button "Next" at bounding box center [104, 154] width 39 height 16
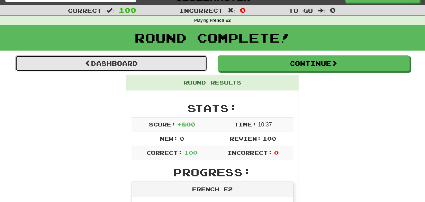
click at [170, 62] on link "Dashboard" at bounding box center [111, 63] width 192 height 16
